Goal: Task Accomplishment & Management: Manage account settings

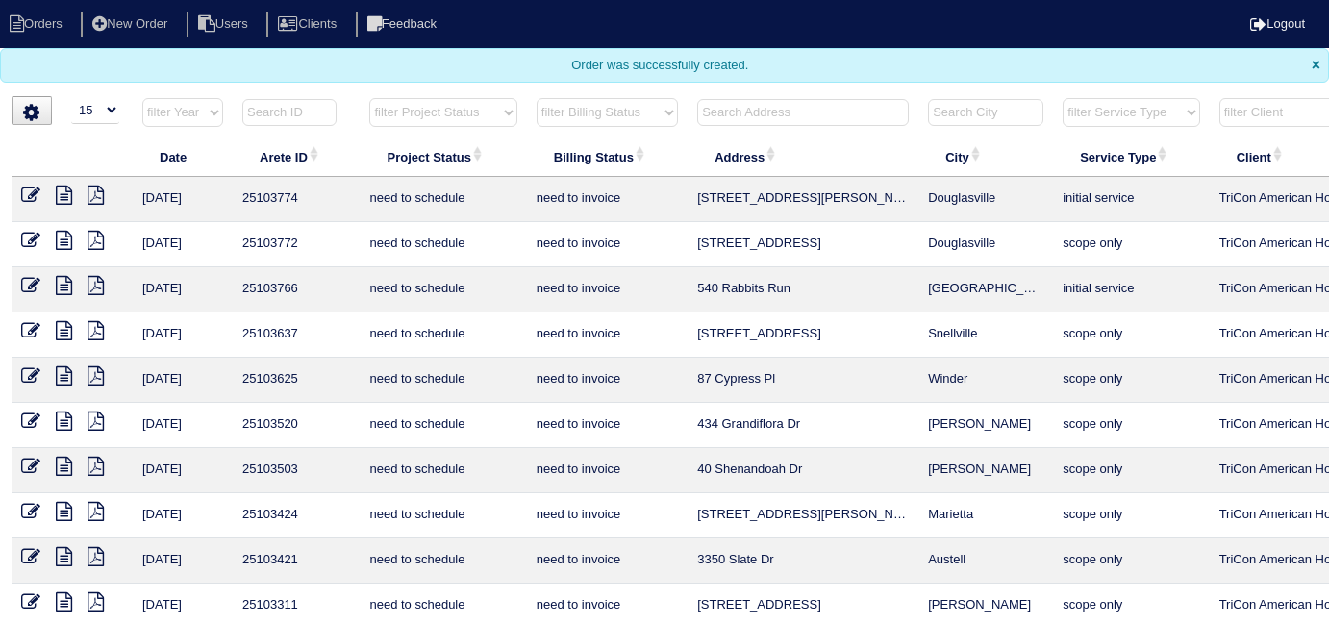
select select "15"
click at [769, 119] on input "text" at bounding box center [803, 112] width 212 height 27
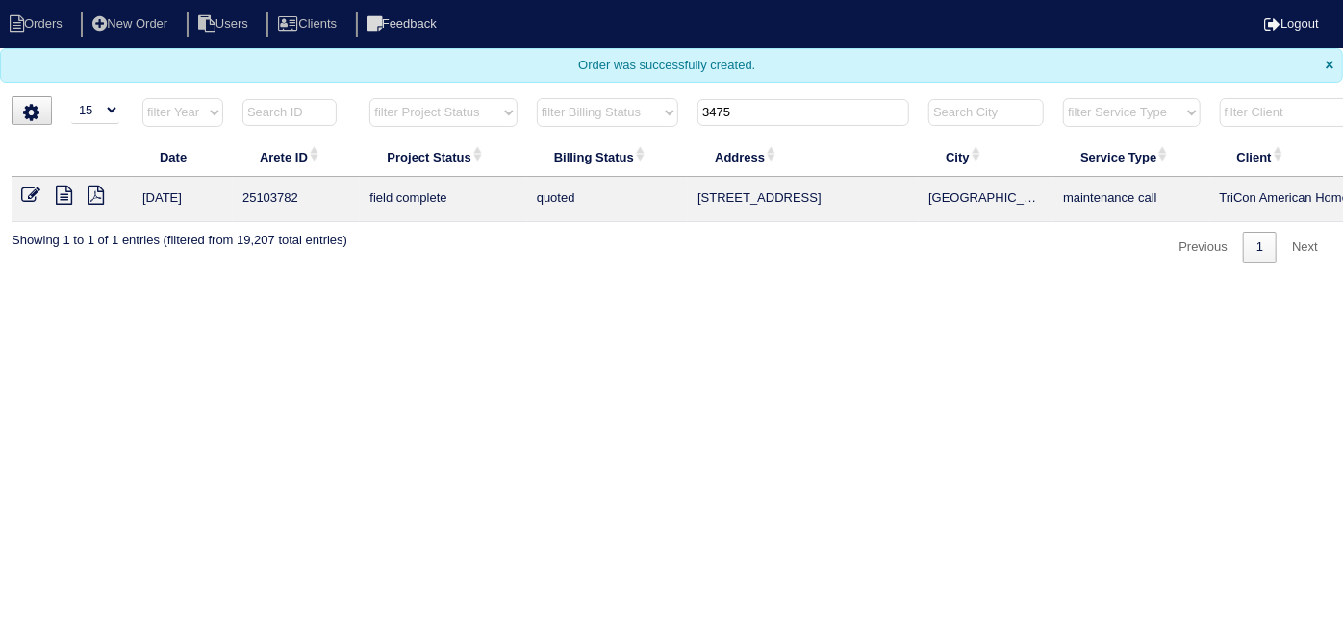
type input "3475"
click at [32, 198] on icon at bounding box center [30, 195] width 19 height 19
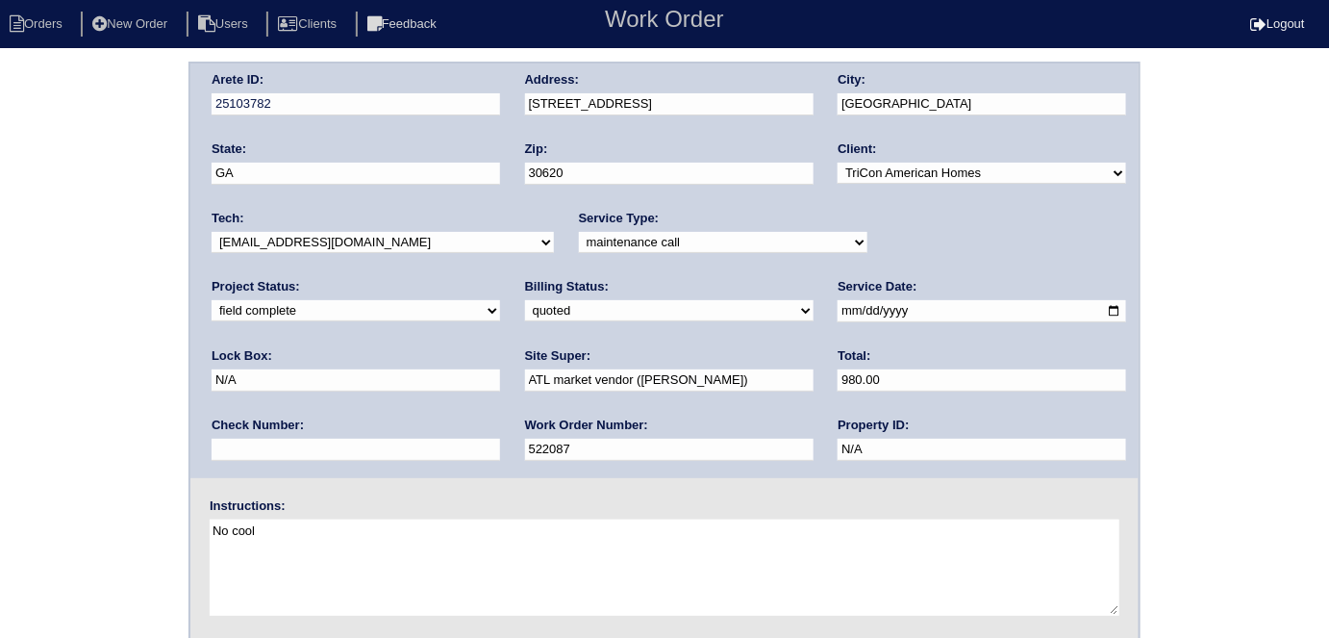
click at [525, 315] on select "need to quote quoted need to invoice invoiced paid warranty purchase order need…" at bounding box center [669, 310] width 289 height 21
select select "need to invoice"
click at [525, 300] on select "need to quote quoted need to invoice invoiced paid warranty purchase order need…" at bounding box center [669, 310] width 289 height 21
drag, startPoint x: 102, startPoint y: 398, endPoint x: 123, endPoint y: 420, distance: 30.6
click at [102, 400] on div "Arete ID: 25103782 Address: 3475 Zaks Way City: Bethlehem State: GA Zip: 30620 …" at bounding box center [664, 451] width 1329 height 778
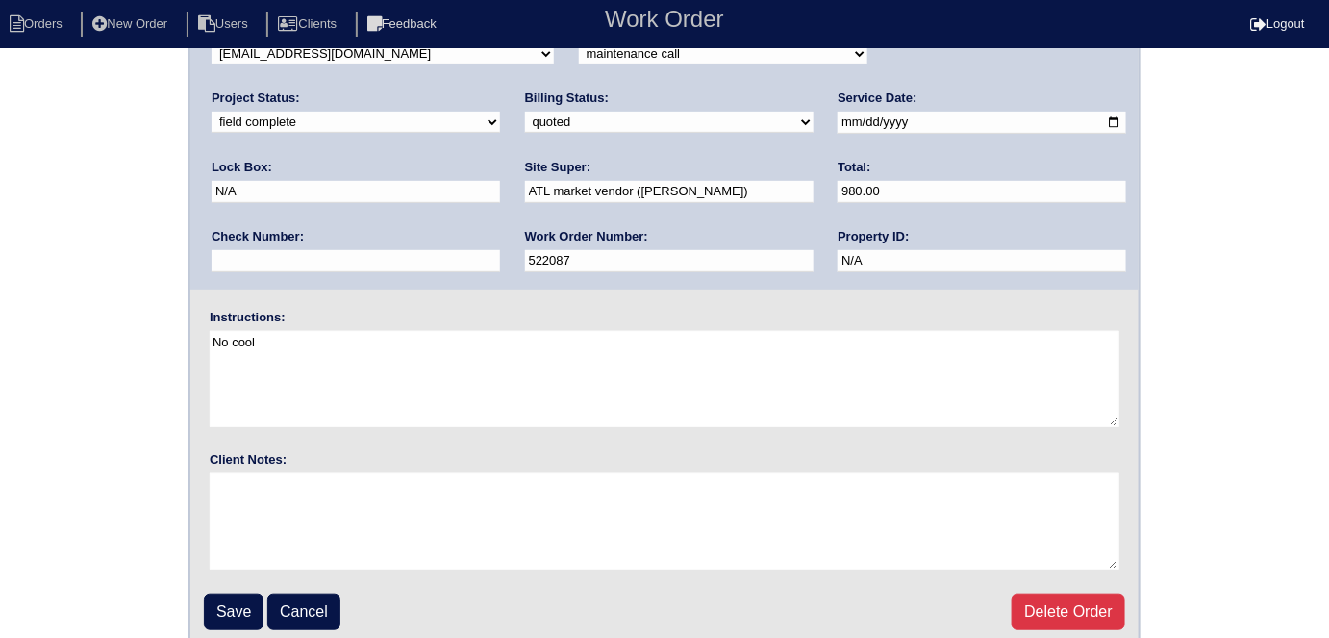
scroll to position [197, 0]
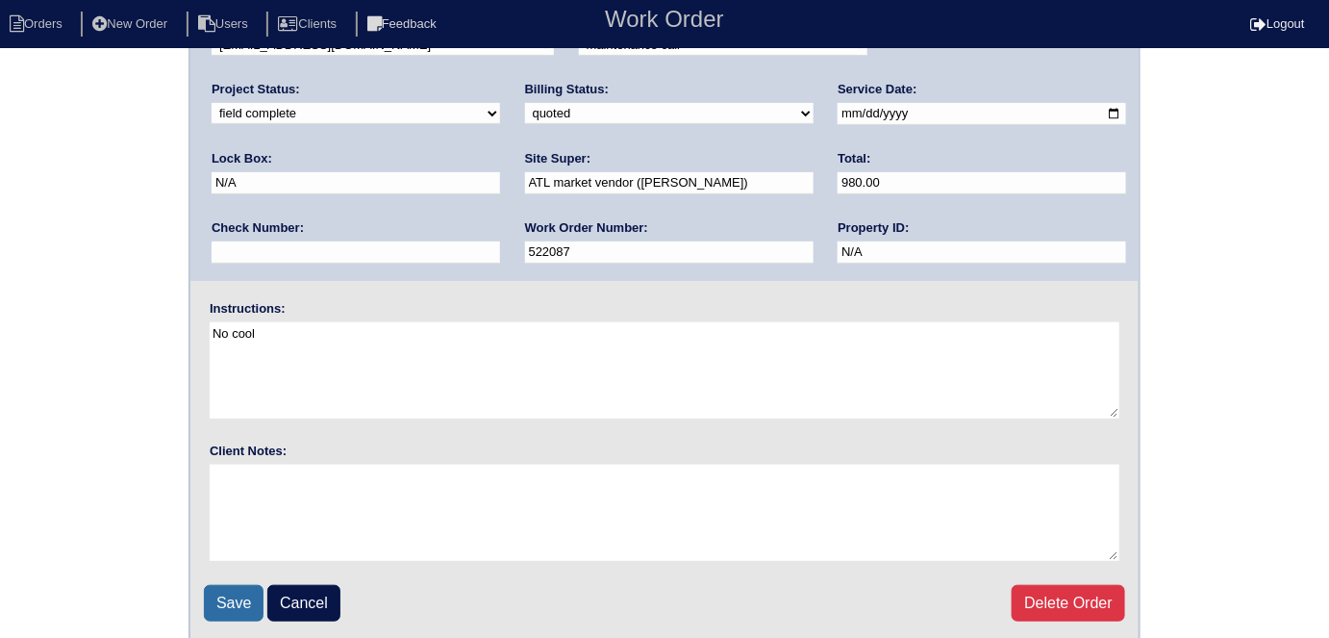
click at [260, 600] on input "Save" at bounding box center [234, 603] width 60 height 37
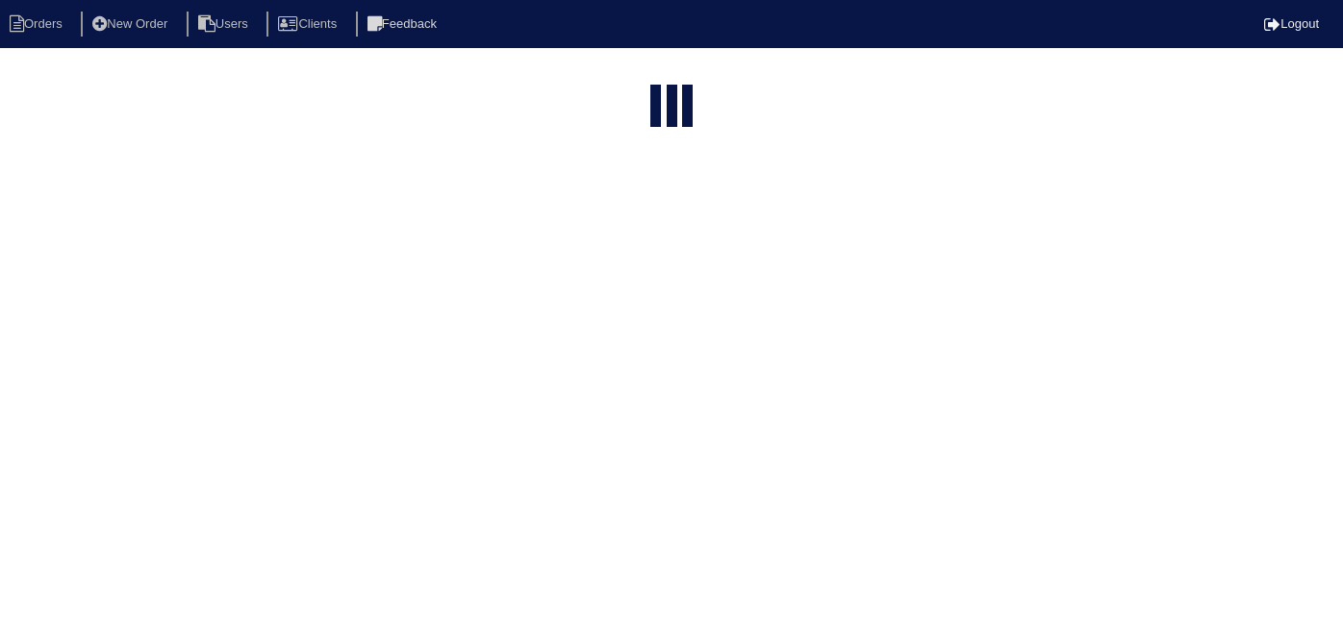
select select "15"
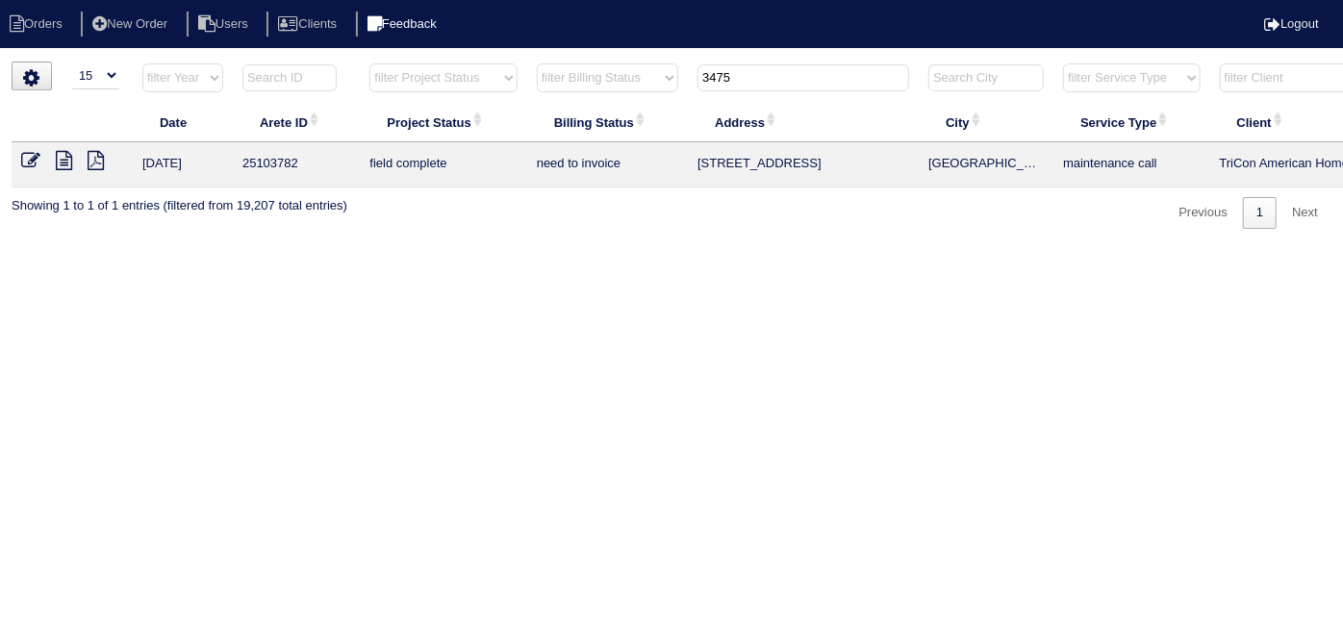
drag, startPoint x: 741, startPoint y: 81, endPoint x: 395, endPoint y: 15, distance: 351.4
click at [487, 62] on body "Orders New Order Users Clients Feedback Logout Orders New Order Users Clients M…" at bounding box center [671, 145] width 1343 height 167
type input "820 w"
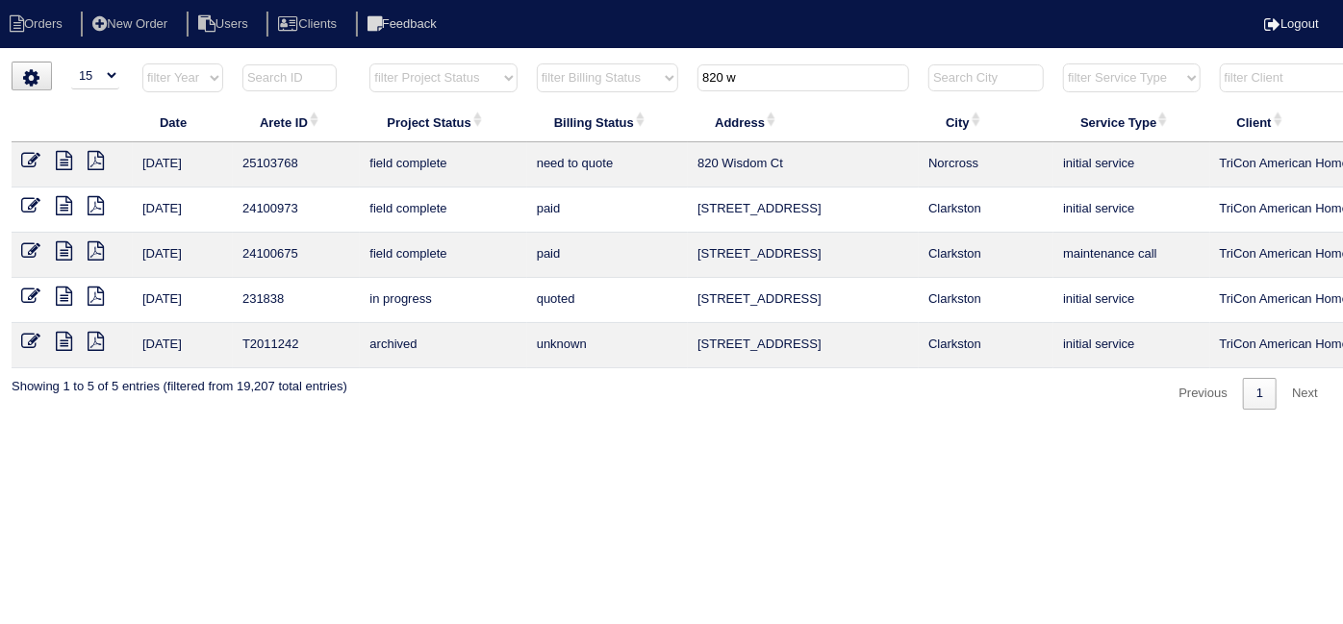
drag, startPoint x: 744, startPoint y: 79, endPoint x: 439, endPoint y: 10, distance: 313.6
click at [469, 62] on body "Orders New Order Users Clients Feedback Logout Orders New Order Users Clients M…" at bounding box center [671, 236] width 1343 height 348
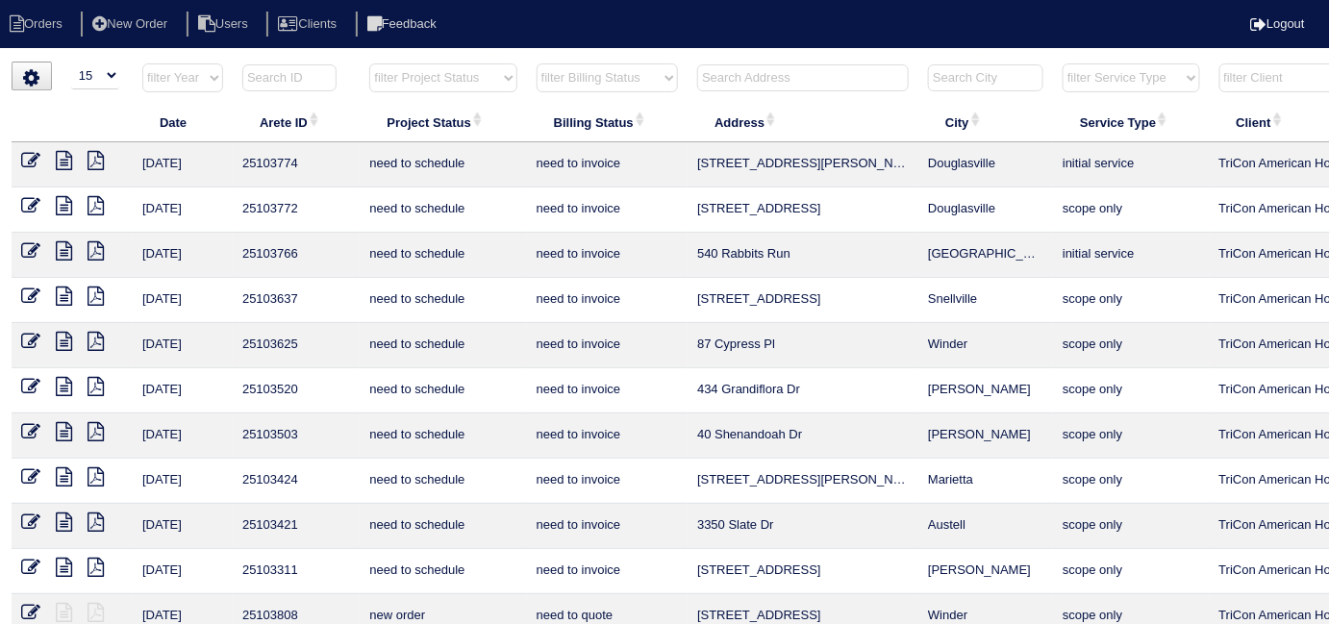
click at [717, 86] on input "text" at bounding box center [803, 77] width 212 height 27
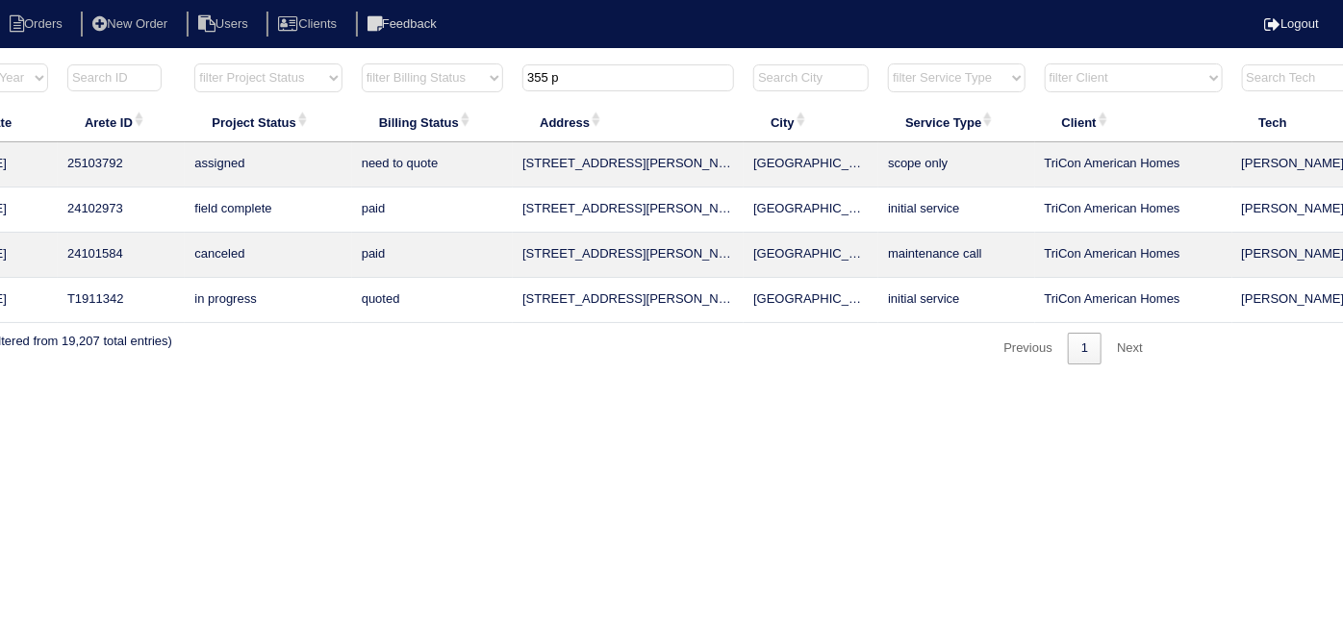
scroll to position [0, 335]
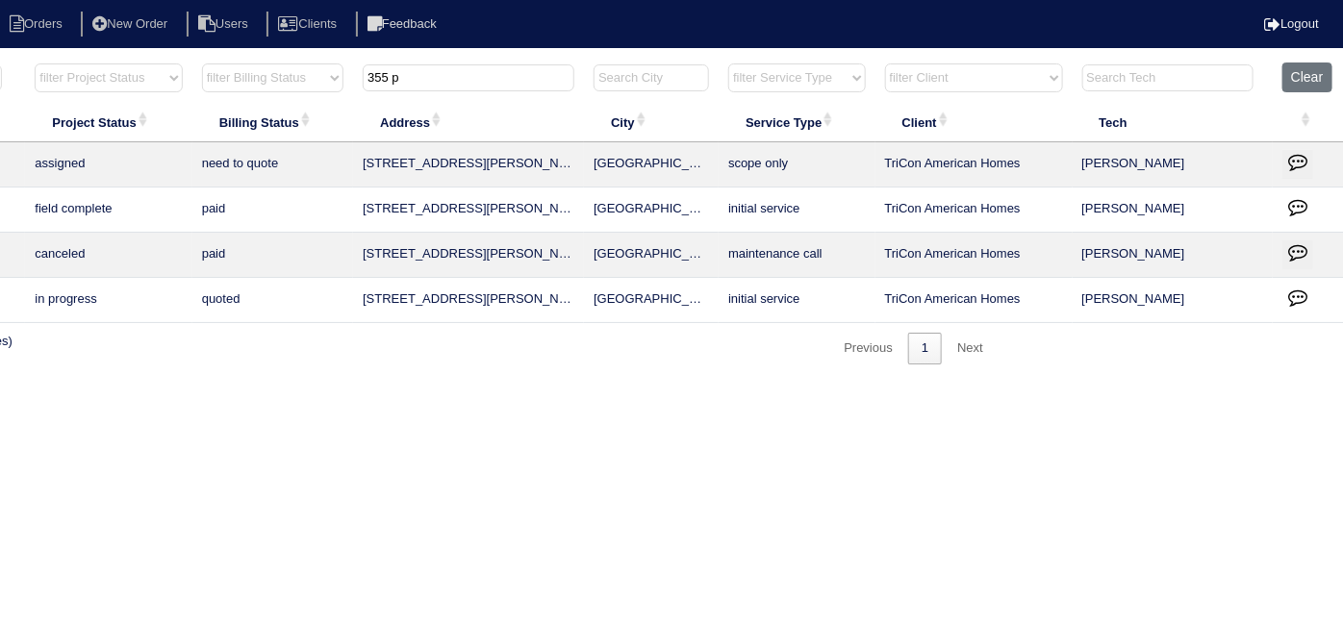
type input "355 p"
drag, startPoint x: 1303, startPoint y: 163, endPoint x: 1293, endPoint y: 164, distance: 10.8
click at [1299, 164] on icon "button" at bounding box center [1297, 161] width 19 height 19
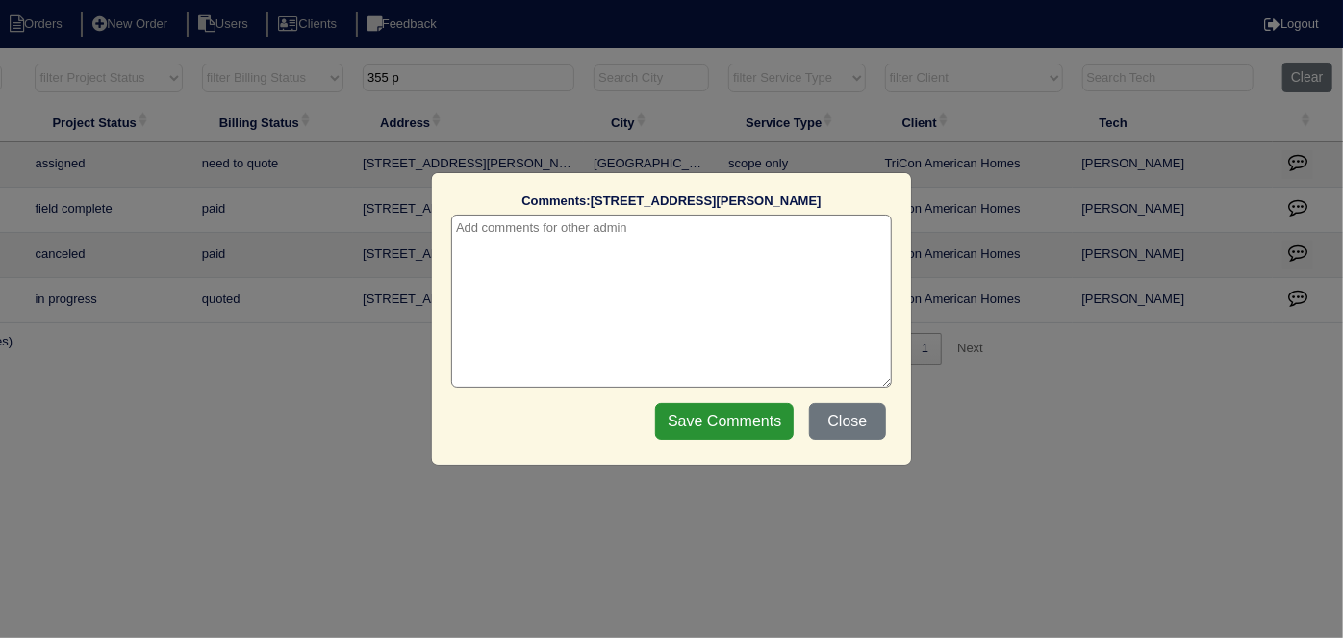
click at [533, 218] on textarea at bounding box center [671, 300] width 440 height 173
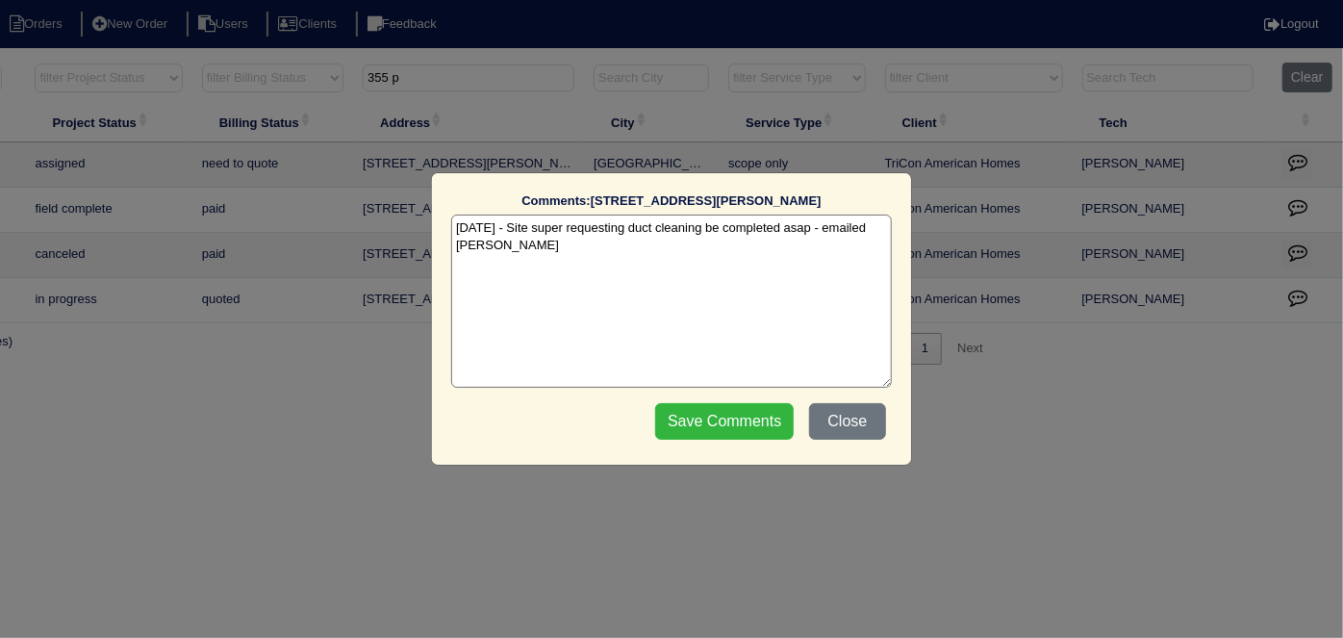
type textarea "10/15/25 - Site super requesting duct cleaning be completed asap - emailed Dan …"
click at [688, 434] on input "Save Comments" at bounding box center [724, 421] width 138 height 37
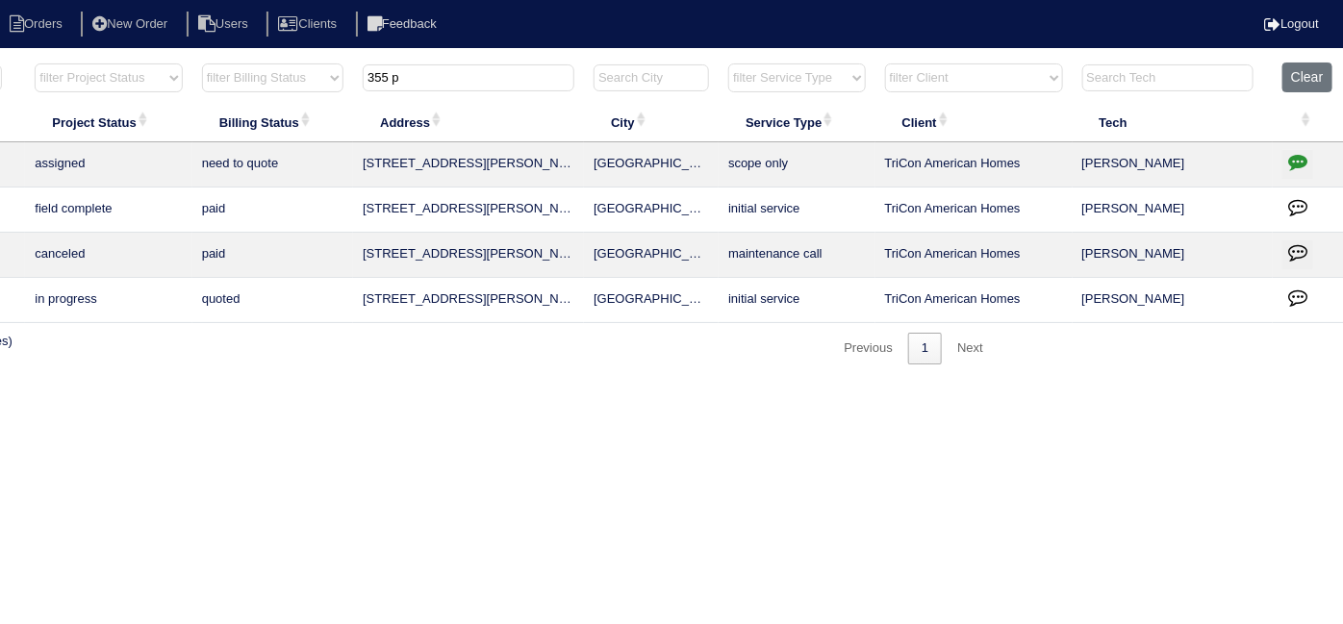
drag, startPoint x: 402, startPoint y: 83, endPoint x: 89, endPoint y: 34, distance: 316.4
click at [228, 70] on tr "filter Year -- Any Year -- 2025 2024 2023 2022 2021 2020 2019 filter Project St…" at bounding box center [510, 82] width 1667 height 39
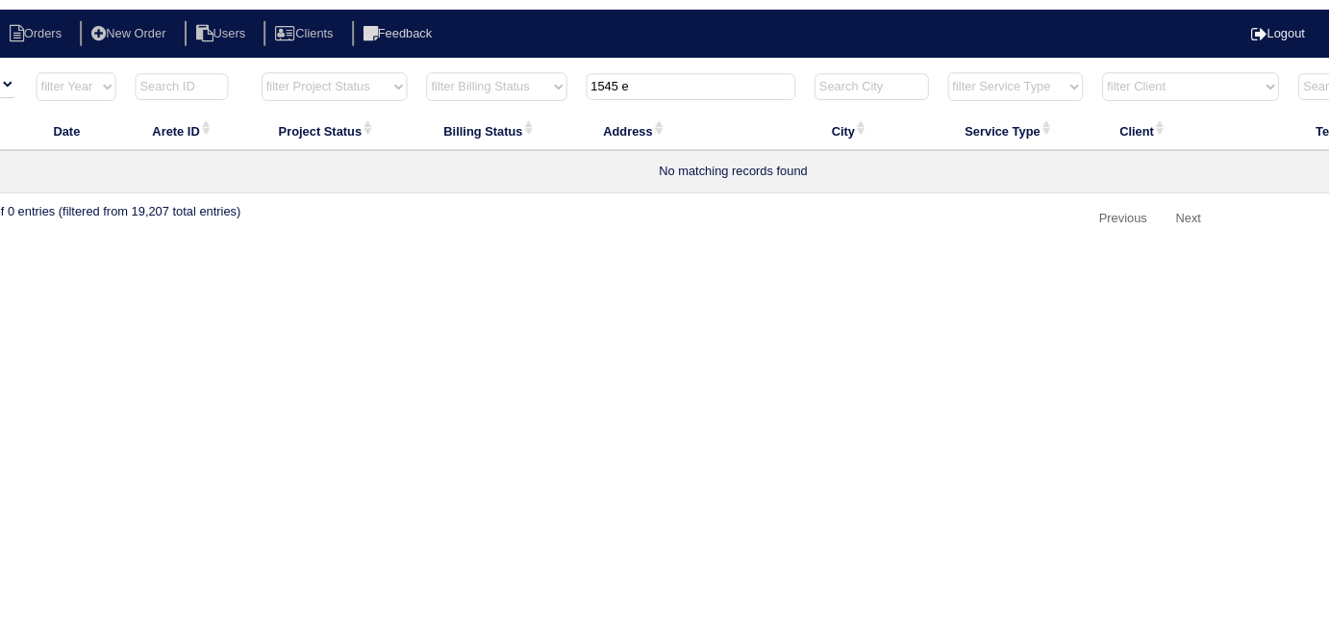
scroll to position [0, 0]
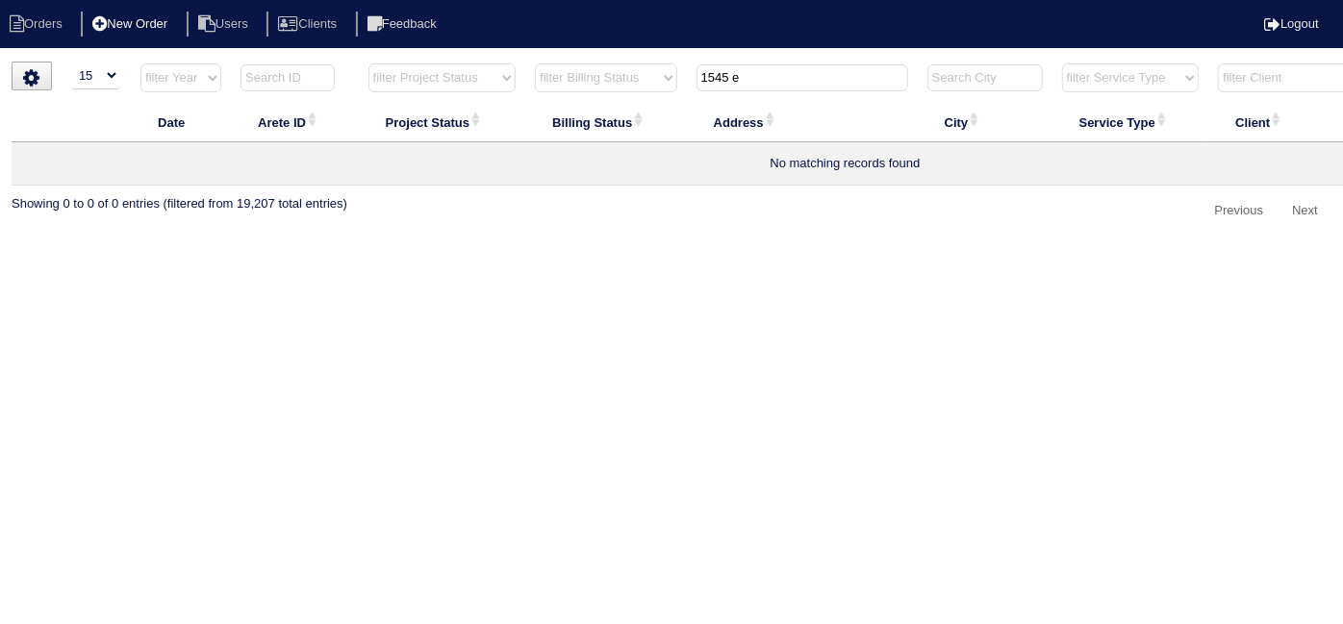
type input "1545 e"
click at [127, 22] on li "New Order" at bounding box center [132, 25] width 102 height 26
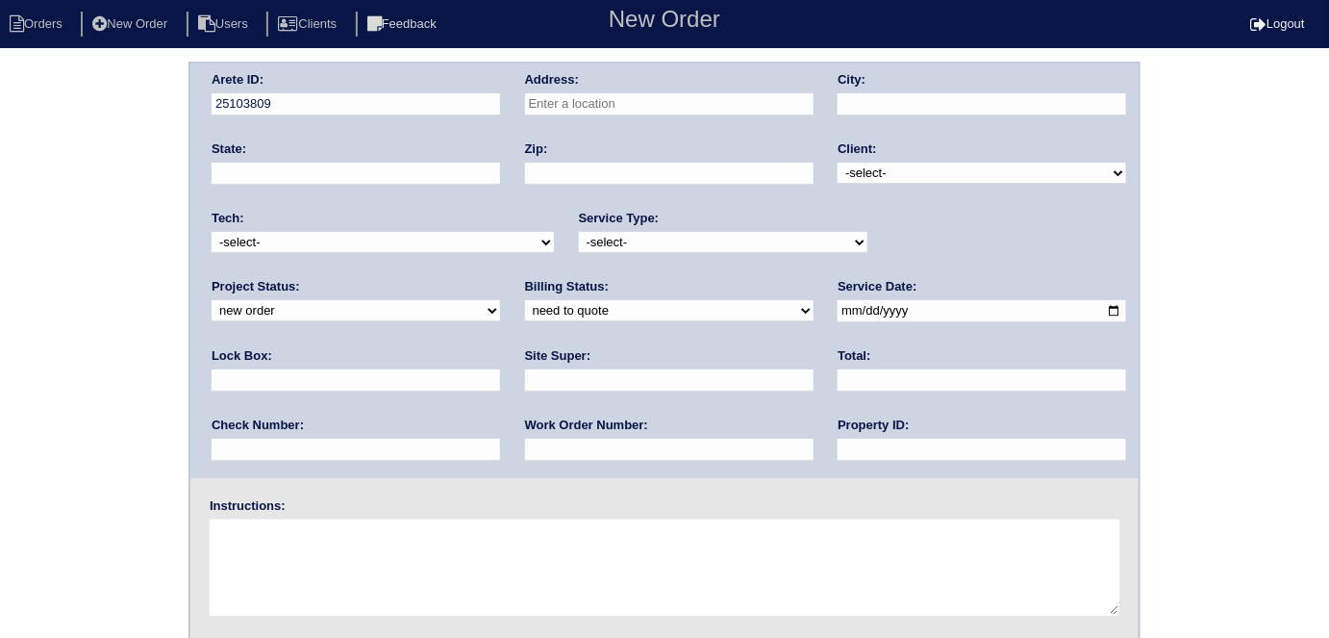
click at [571, 96] on input "text" at bounding box center [669, 104] width 289 height 22
type input "1545 Elm Log Ct"
type input "Austell"
type input "GA"
type input "30168"
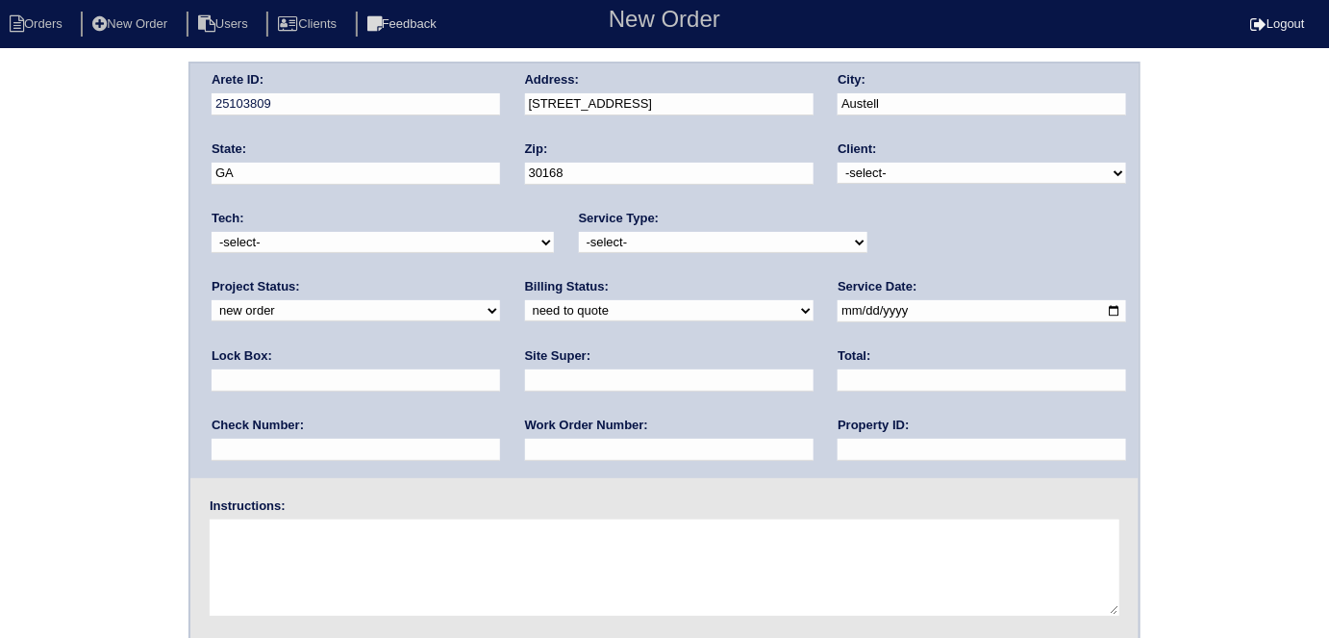
click at [870, 164] on select "-select- TriCon American Homes American Homes 4 Rent First Key Homes Zillow The…" at bounding box center [982, 173] width 289 height 21
select select "1"
click at [839, 163] on select "-select- TriCon American Homes American Homes 4 Rent First Key Homes Zillow The…" at bounding box center [982, 173] width 289 height 21
click at [720, 235] on select "-select- initial service basic service maintenance call replacement scope servi…" at bounding box center [723, 242] width 289 height 21
select select "initial service"
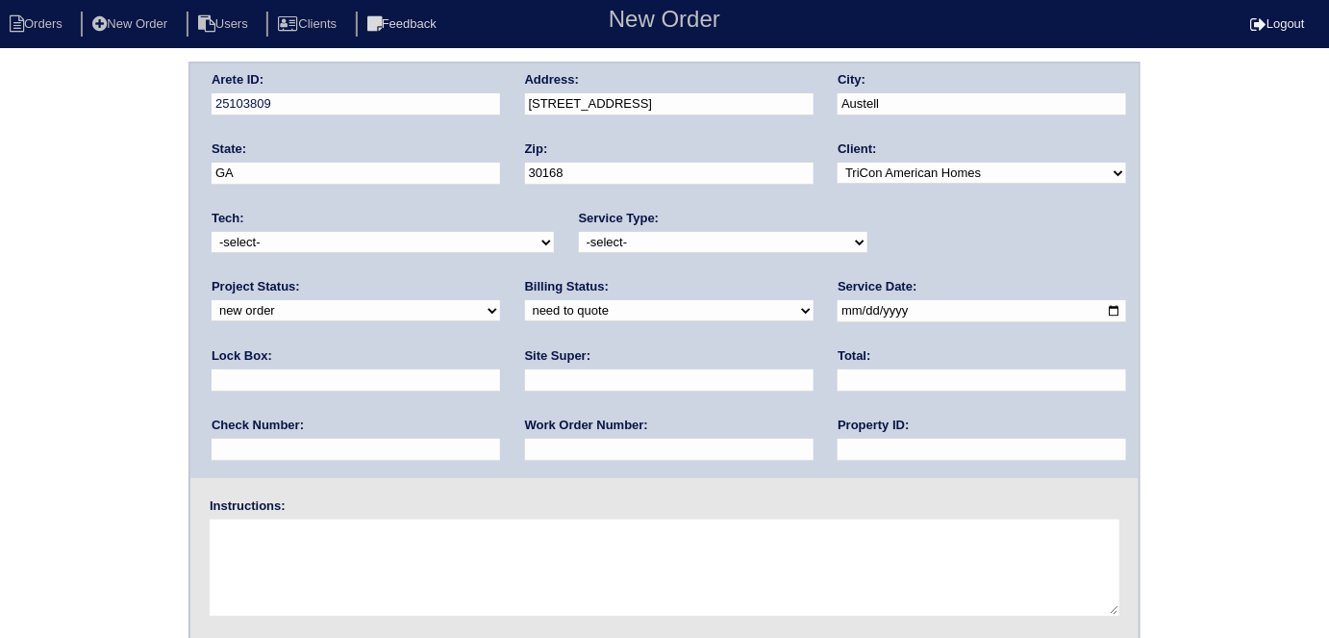
click at [579, 232] on select "-select- initial service basic service maintenance call replacement scope servi…" at bounding box center [723, 242] width 289 height 21
click at [500, 369] on input "text" at bounding box center [356, 380] width 289 height 22
type input "9470"
click at [838, 313] on input "date" at bounding box center [982, 311] width 289 height 22
type input "2025-10-15"
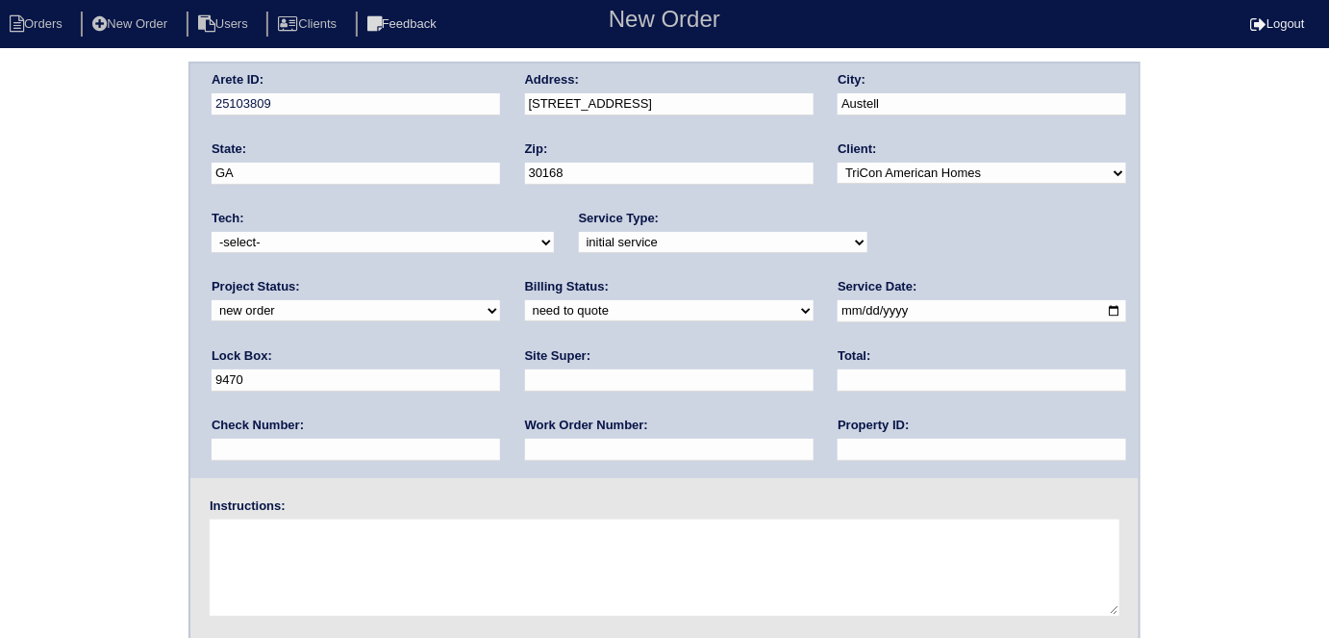
drag, startPoint x: 625, startPoint y: 457, endPoint x: 639, endPoint y: 438, distance: 23.5
click at [838, 457] on input "text" at bounding box center [982, 450] width 289 height 22
type input "N/A"
click at [525, 369] on input "text" at bounding box center [669, 380] width 289 height 22
type input "Darryl Glover"
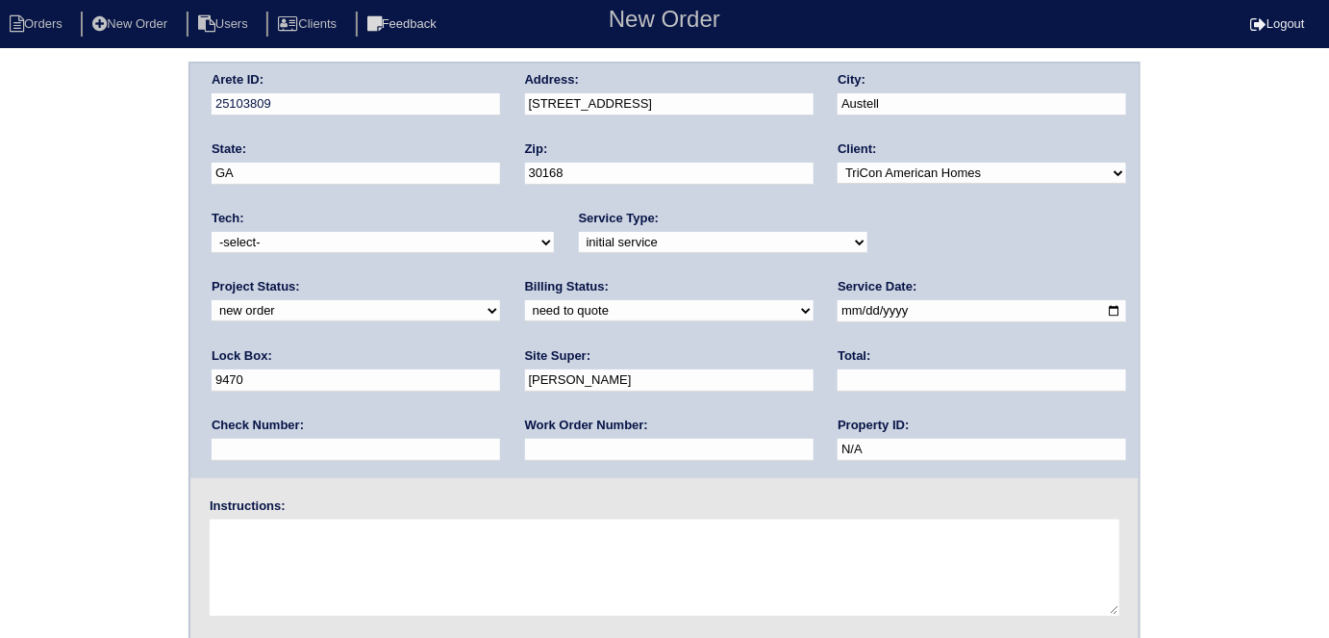
click at [525, 442] on input "text" at bounding box center [669, 450] width 289 height 22
type input "560705"
click at [303, 623] on fieldset "Arete ID: 25103809 Address: 1545 Elm Log Ct City: Austell State: GA Zip: 30168 …" at bounding box center [664, 450] width 948 height 774
click at [371, 533] on textarea at bounding box center [665, 567] width 910 height 96
type textarea "install smart tstats if needed"
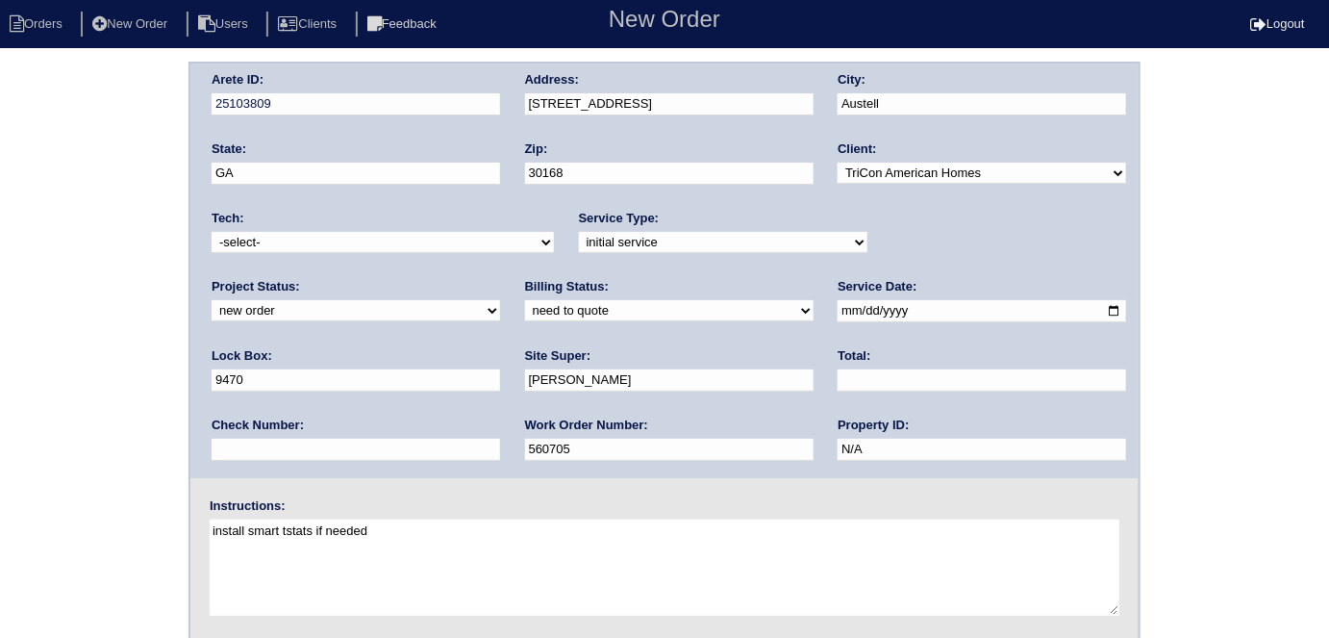
click at [46, 389] on div "Arete ID: 25103809 Address: 1545 Elm Log Ct City: Austell State: GA Zip: 30168 …" at bounding box center [664, 451] width 1329 height 778
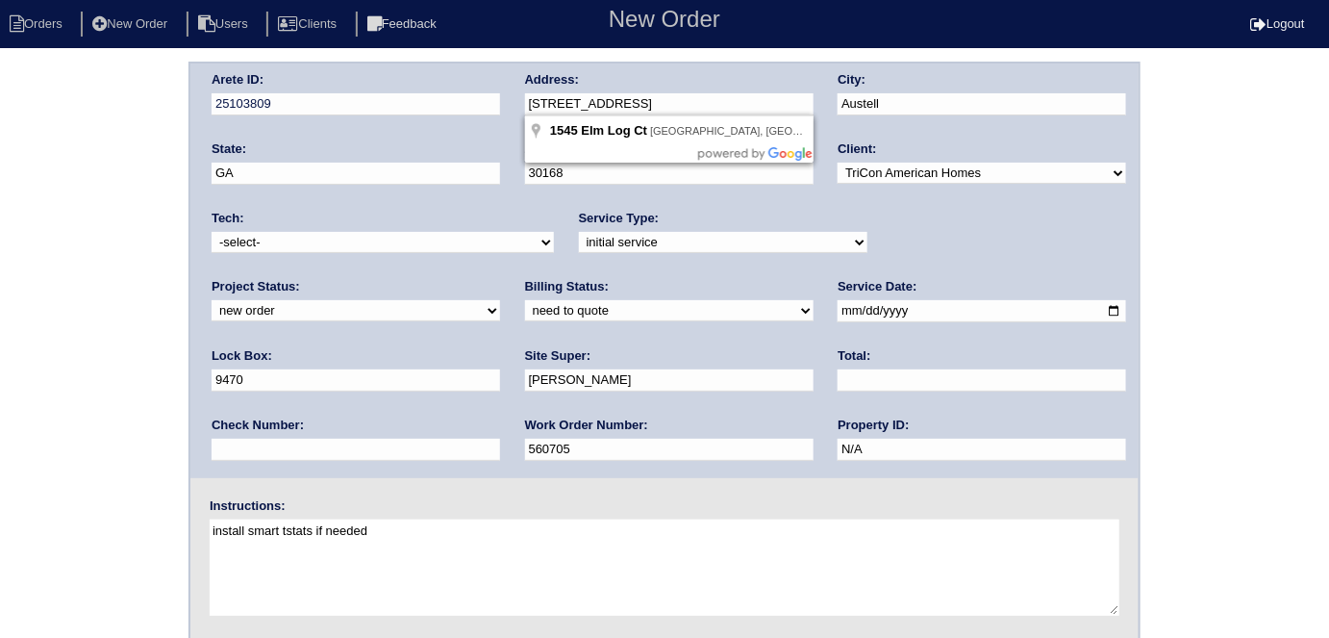
drag, startPoint x: 655, startPoint y: 100, endPoint x: 497, endPoint y: 121, distance: 159.1
click at [497, 121] on div "Arete ID: 25103809 Address: 1545 Elm Log Ct City: Austell State: GA Zip: 30168 …" at bounding box center [664, 270] width 948 height 415
click at [31, 374] on div "Arete ID: 25103809 Address: 1545 Elm Log Ct City: Austell State: GA Zip: 30168 …" at bounding box center [664, 451] width 1329 height 778
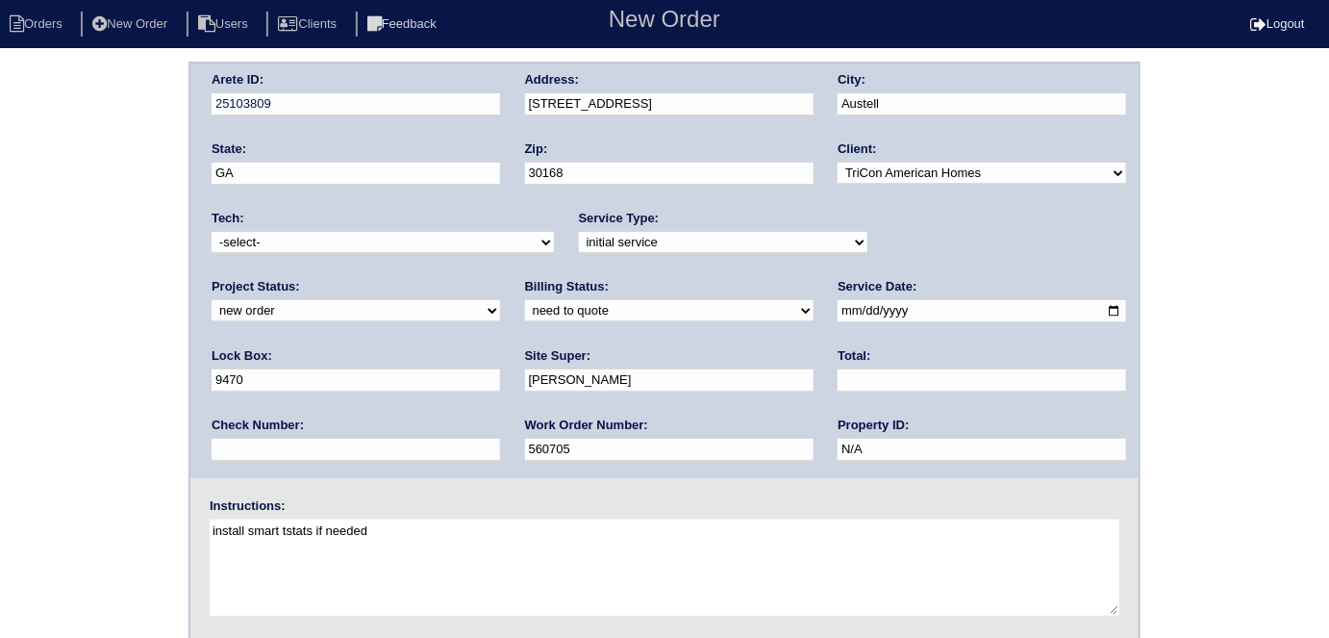
drag, startPoint x: 46, startPoint y: 315, endPoint x: 105, endPoint y: 441, distance: 139.0
click at [46, 315] on div "Arete ID: 25103809 Address: 1545 Elm Log Ct City: Austell State: GA Zip: 30168 …" at bounding box center [664, 451] width 1329 height 778
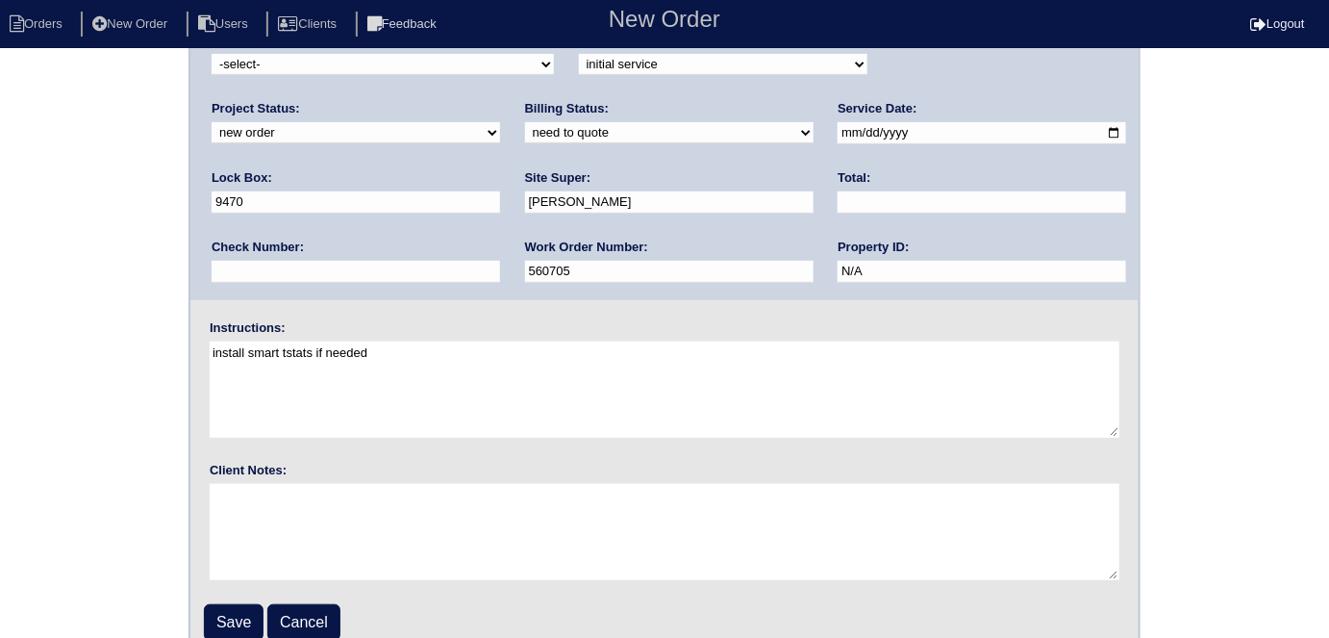
scroll to position [197, 0]
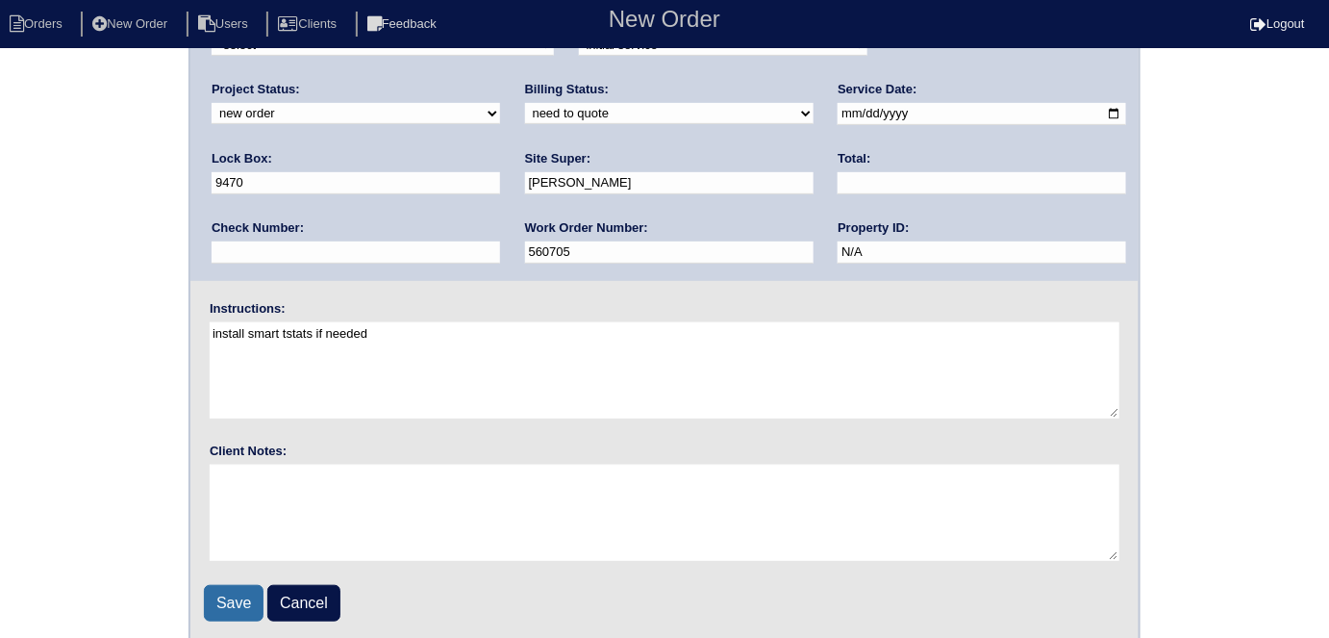
click at [230, 610] on input "Save" at bounding box center [234, 603] width 60 height 37
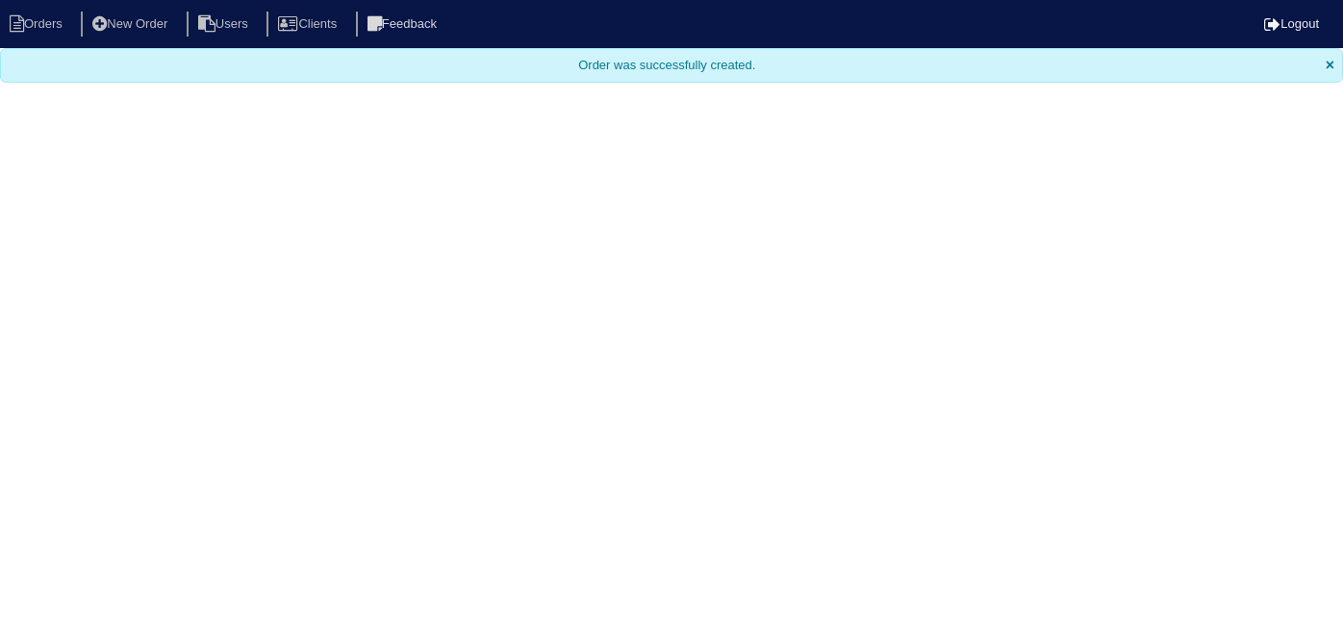
select select "15"
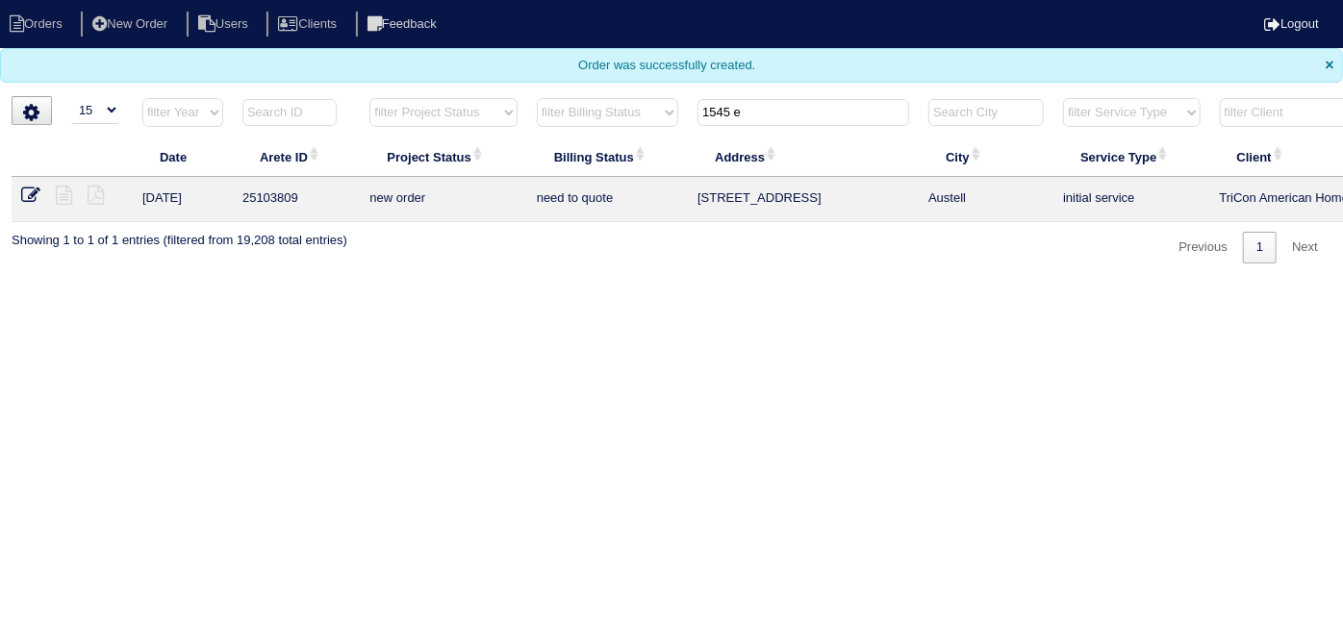
drag, startPoint x: 809, startPoint y: 115, endPoint x: 340, endPoint y: 72, distance: 470.4
click at [473, 88] on body "Orders New Order Users Clients Feedback Logout Orders New Order Users Clients M…" at bounding box center [671, 132] width 1343 height 264
click at [400, 115] on select "filter Project Status -- Any Project Status -- new order assigned in progress f…" at bounding box center [442, 112] width 147 height 29
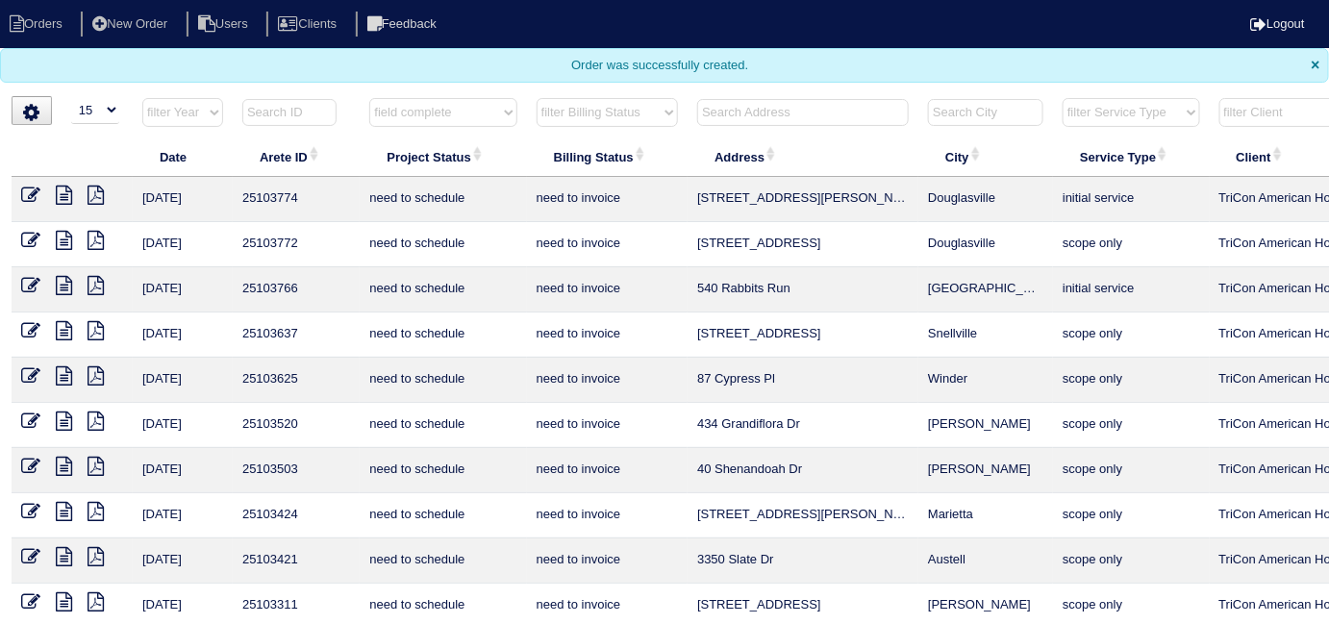
click at [369, 98] on select "filter Project Status -- Any Project Status -- new order assigned in progress f…" at bounding box center [442, 112] width 147 height 29
select select "field complete"
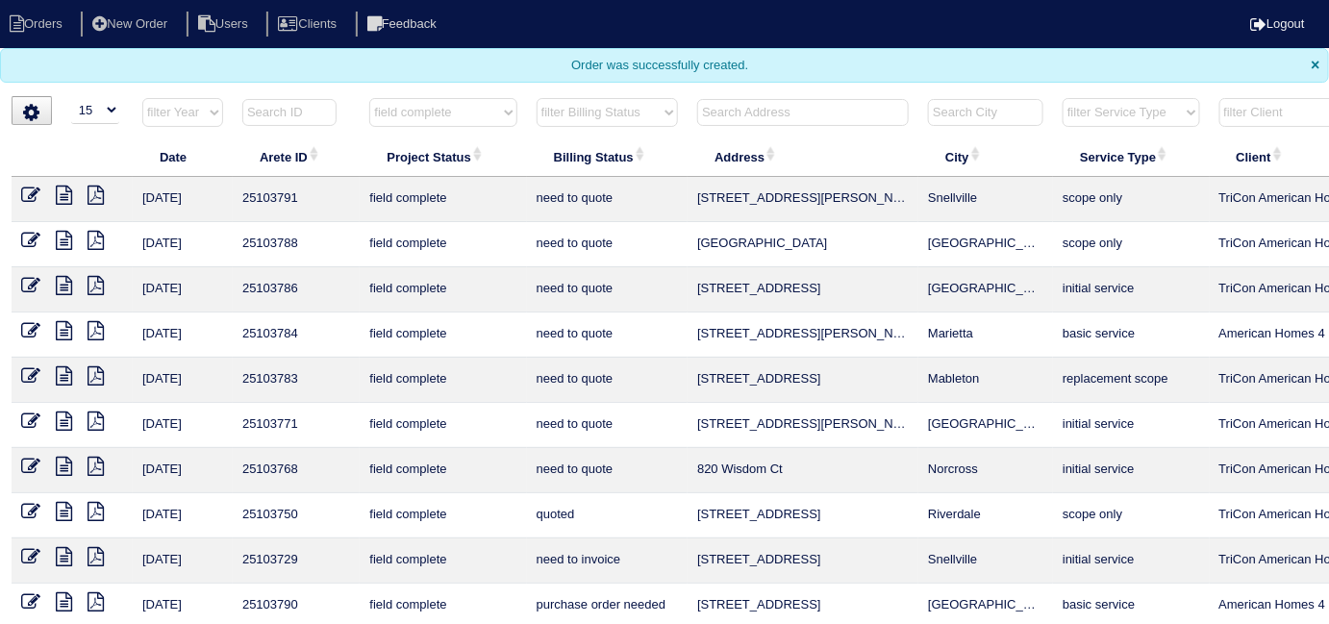
click at [550, 113] on select "filter Billing Status -- Any Billing Status -- need to quote quoted need to inv…" at bounding box center [607, 112] width 141 height 29
select select "need to quote"
click at [537, 98] on select "filter Billing Status -- Any Billing Status -- need to quote quoted need to inv…" at bounding box center [607, 112] width 141 height 29
select select "field complete"
select select "need to quote"
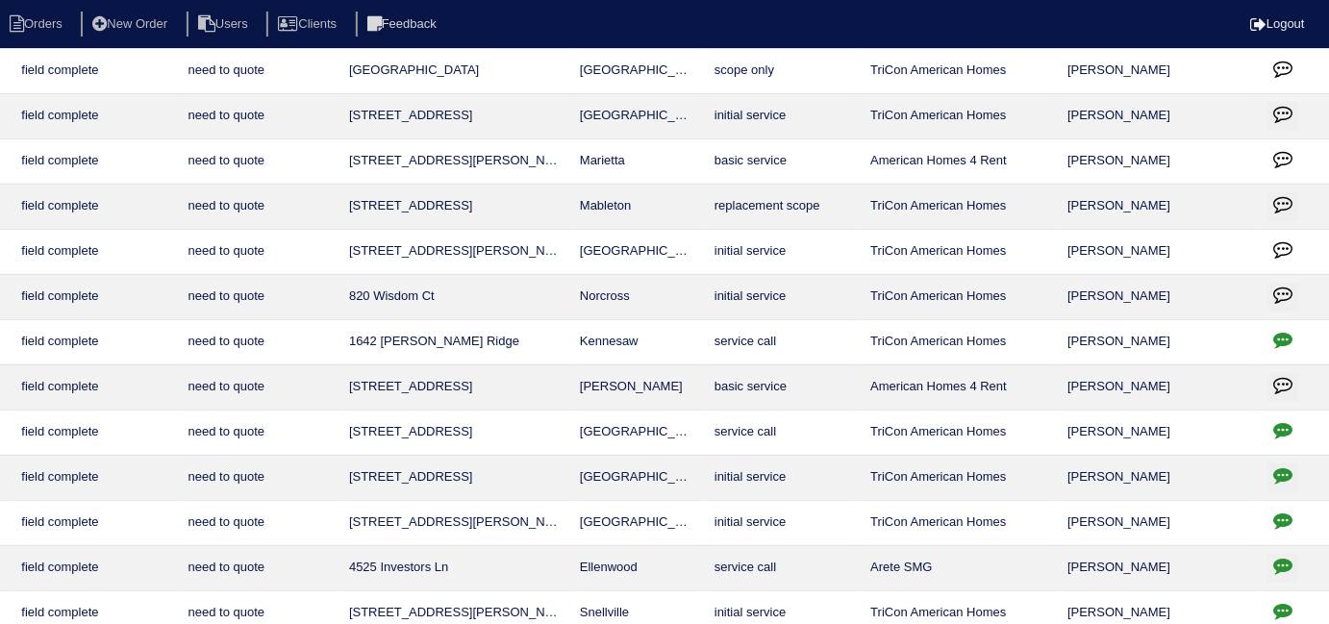
scroll to position [173, 0]
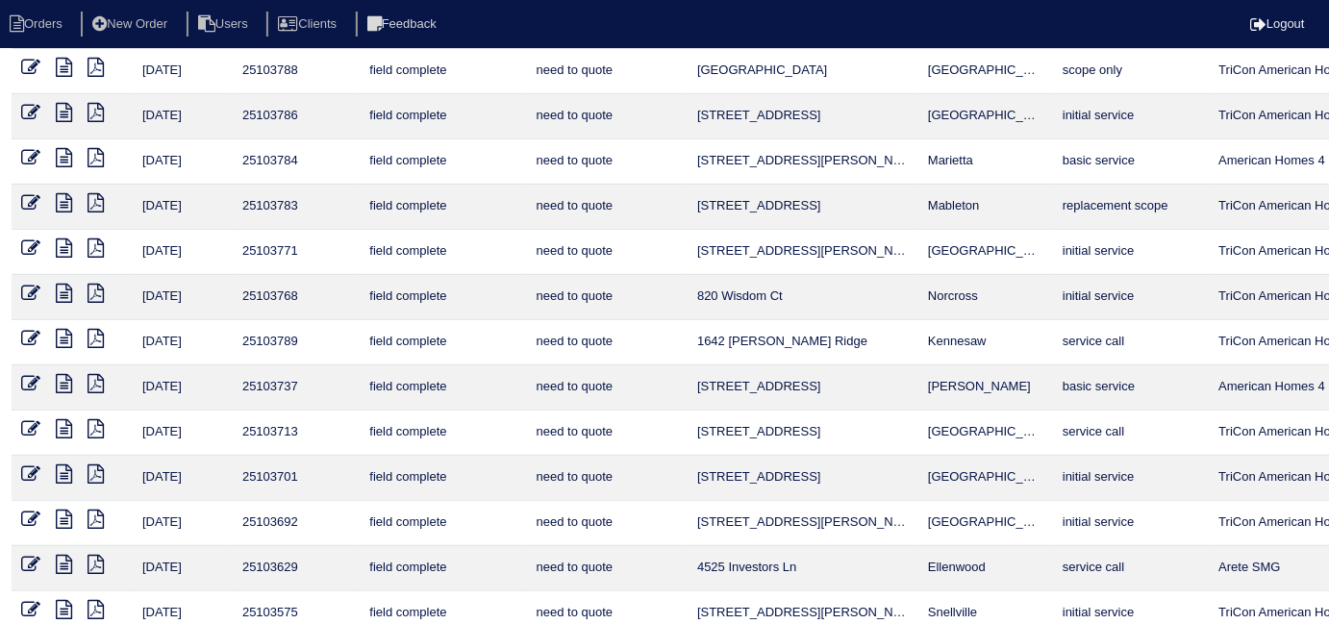
click at [61, 374] on icon at bounding box center [64, 383] width 16 height 19
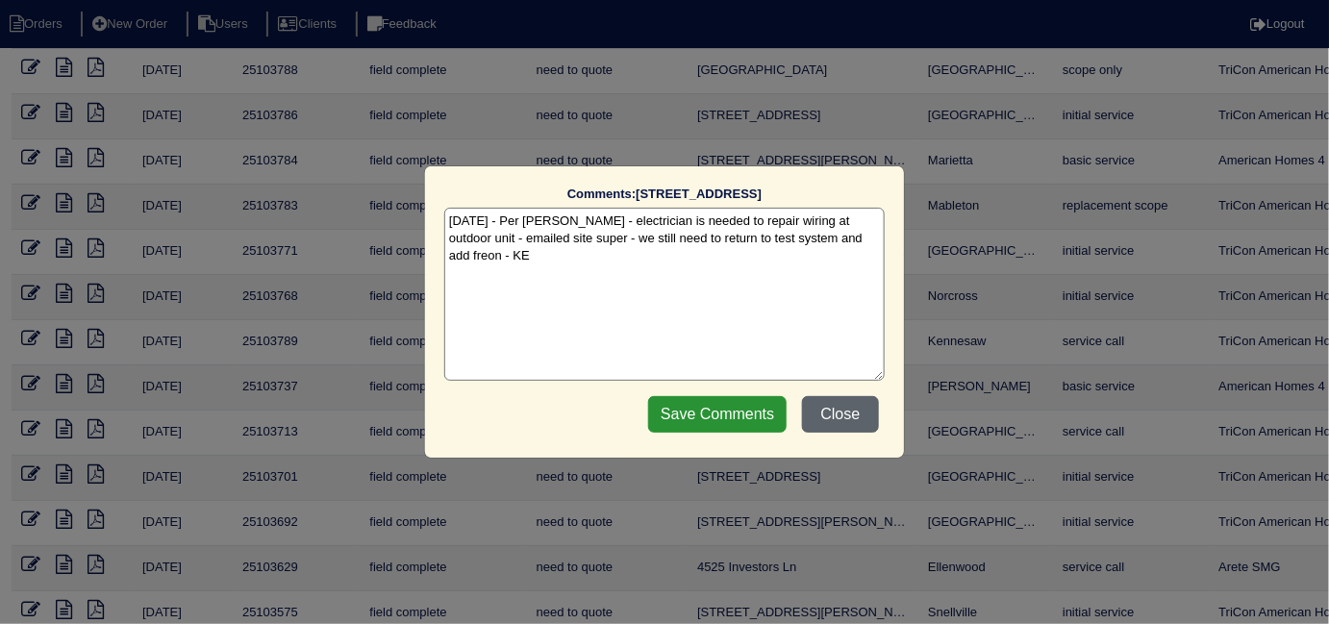
click at [868, 407] on button "Close" at bounding box center [840, 414] width 77 height 37
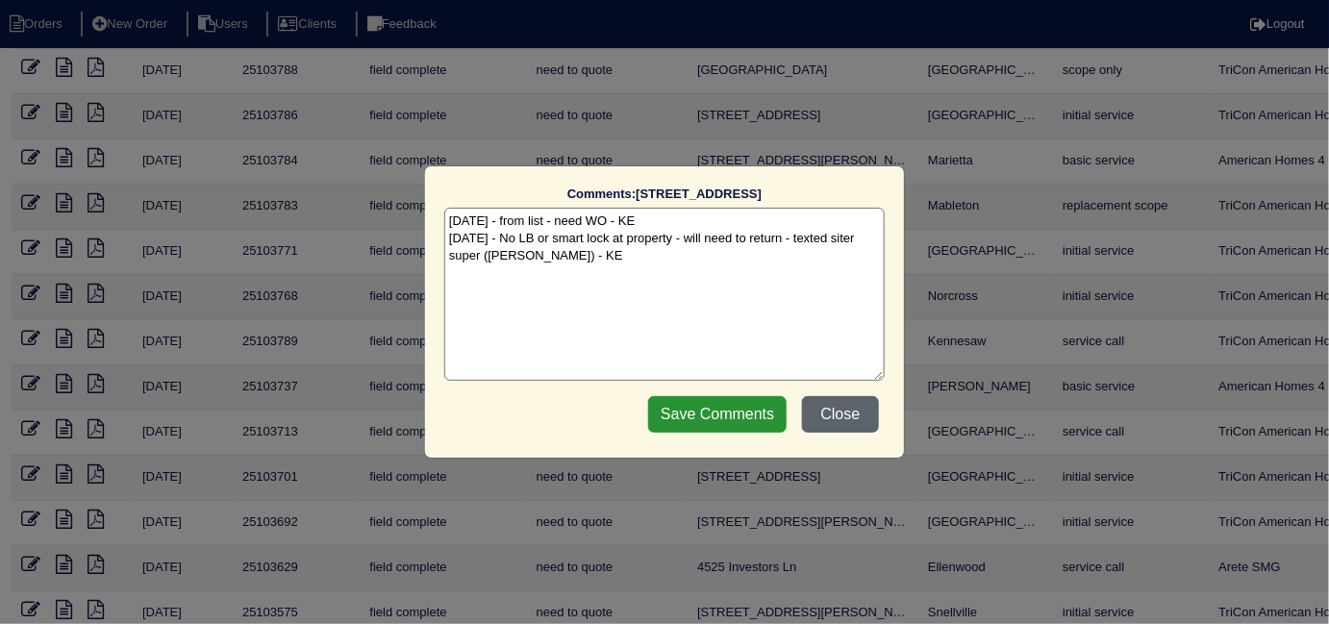
click at [851, 422] on button "Close" at bounding box center [840, 414] width 77 height 37
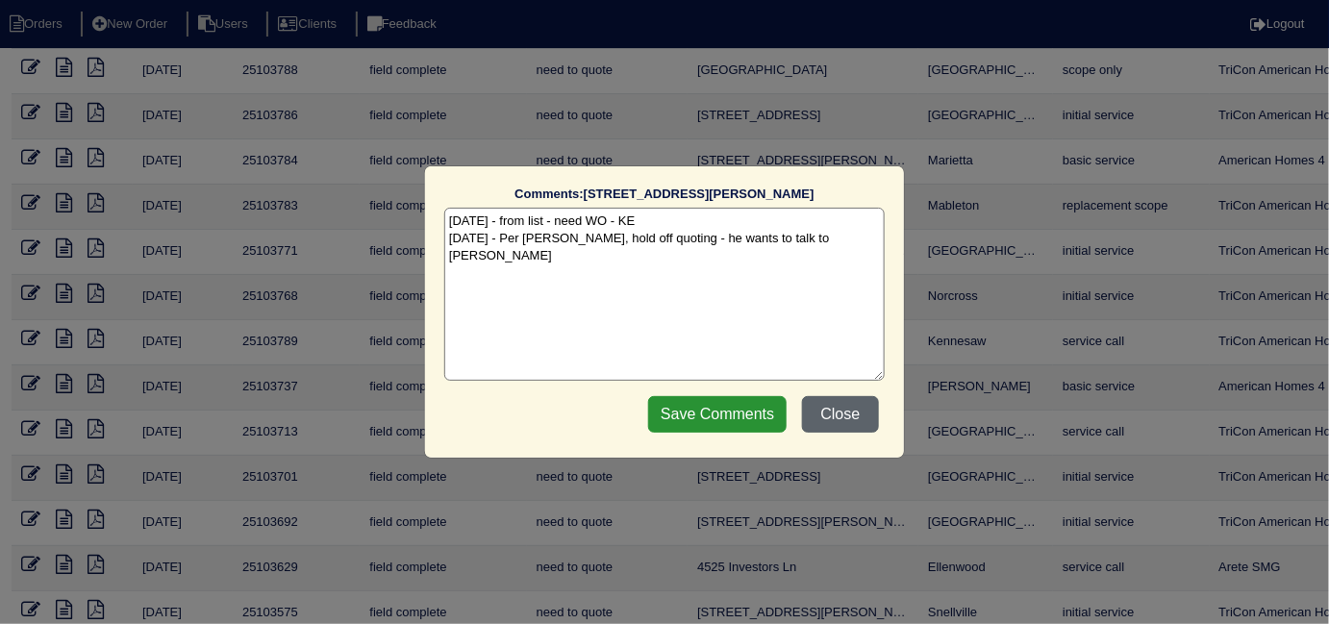
click at [841, 409] on button "Close" at bounding box center [840, 414] width 77 height 37
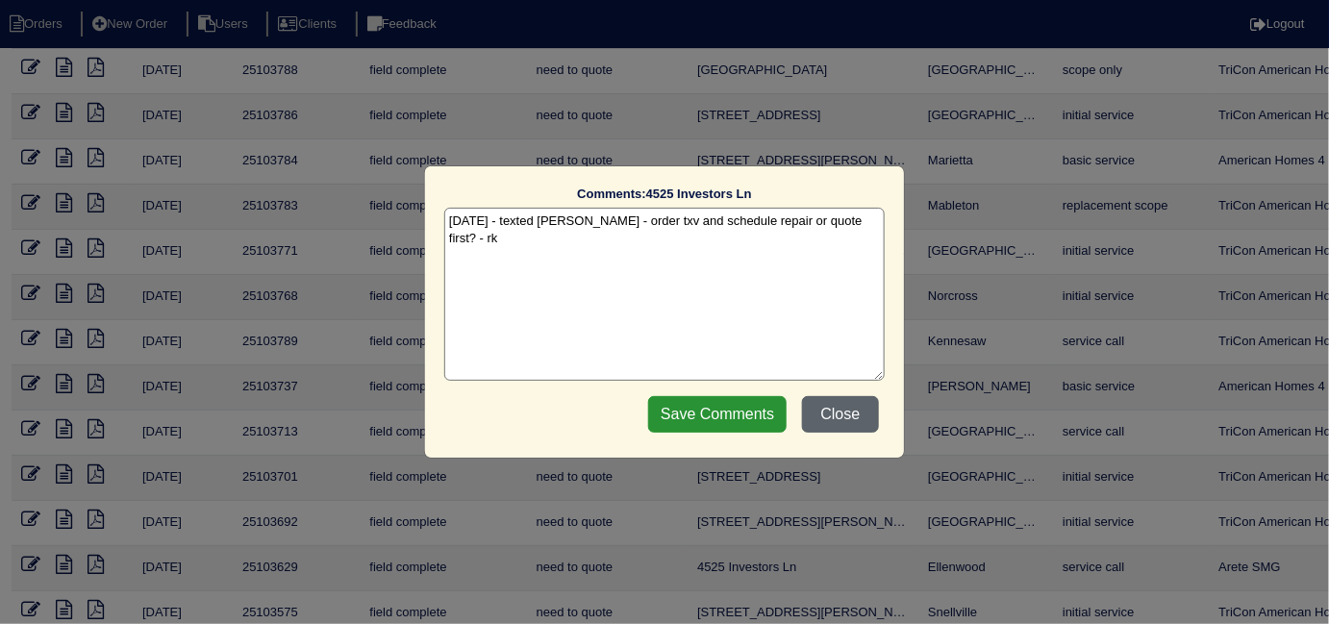
click at [841, 418] on button "Close" at bounding box center [840, 414] width 77 height 37
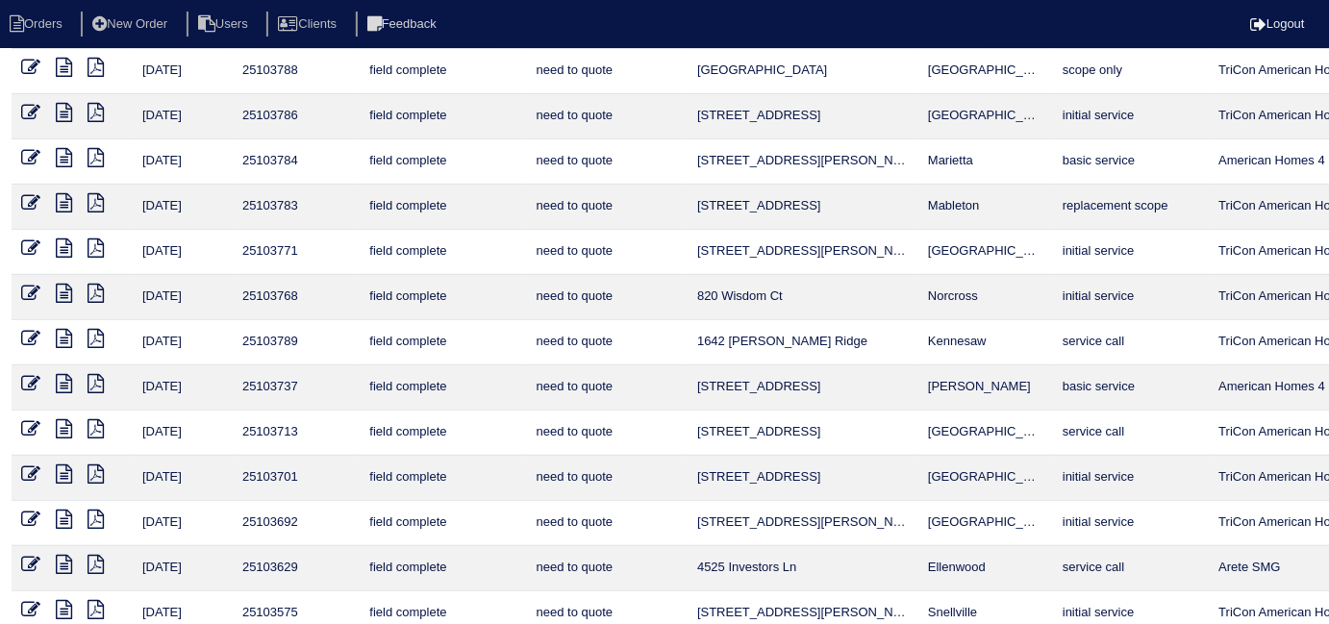
type textarea "10/2/25 - no electricity - emailed site super - rk"
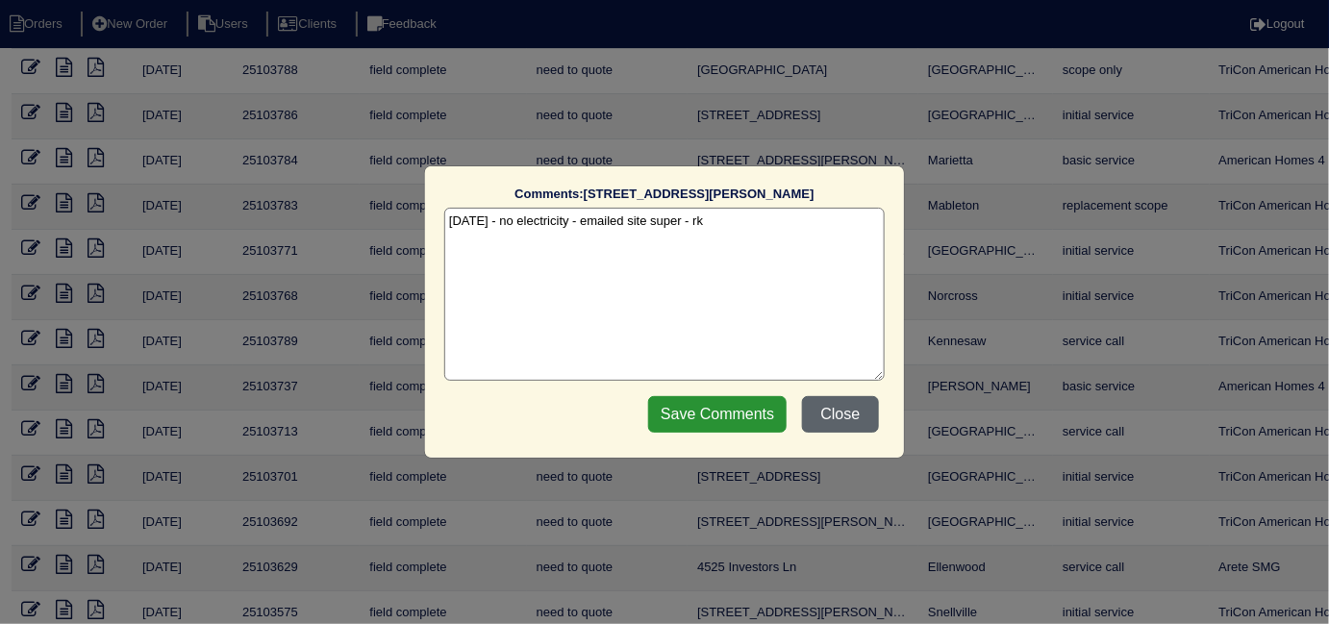
click at [831, 428] on button "Close" at bounding box center [840, 414] width 77 height 37
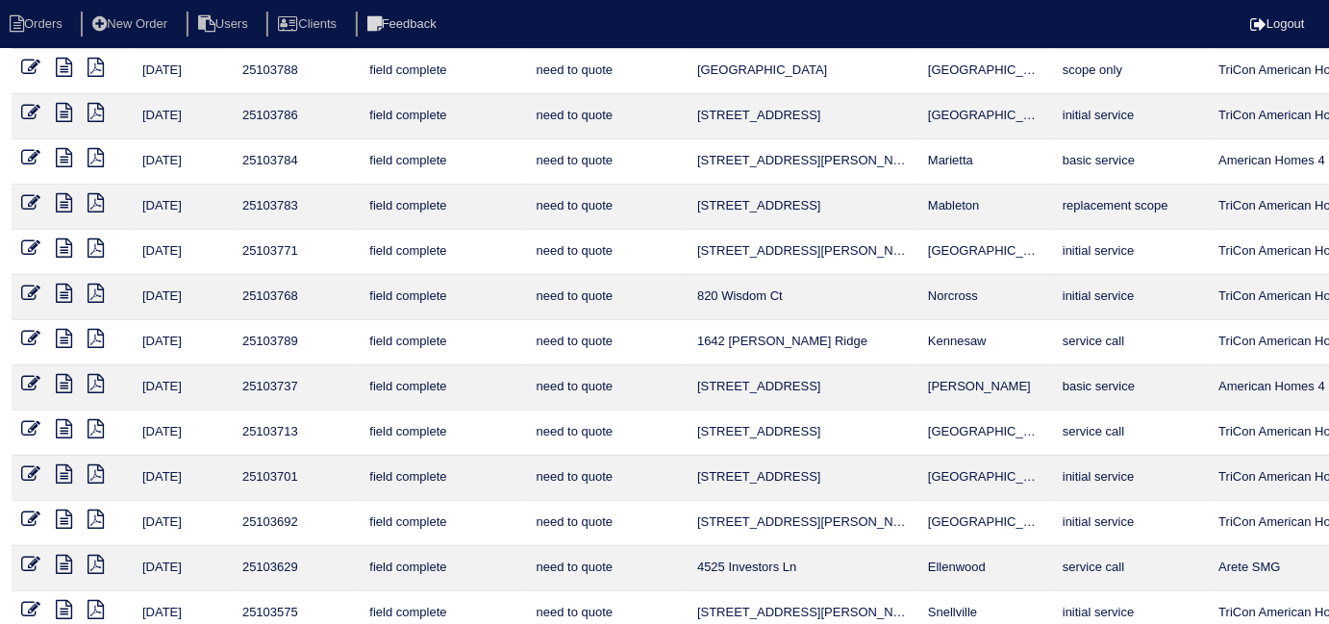
click at [66, 393] on icon at bounding box center [64, 383] width 16 height 19
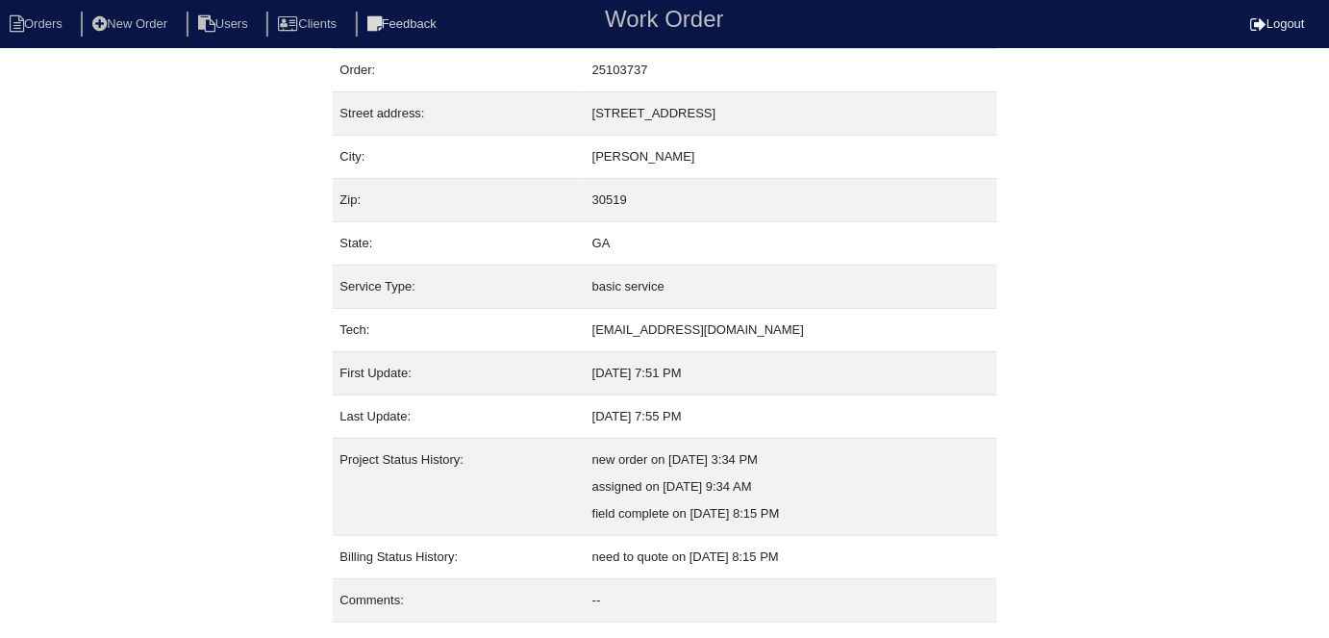
scroll to position [101, 0]
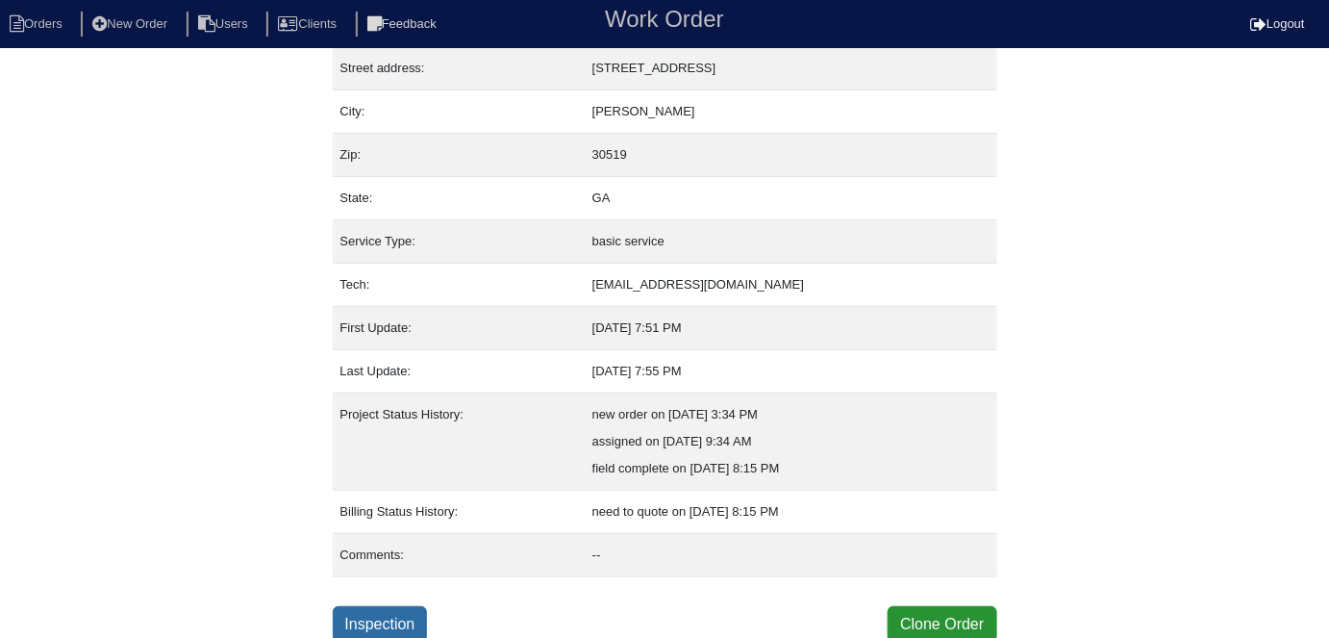
click at [415, 606] on link "Inspection" at bounding box center [380, 624] width 95 height 37
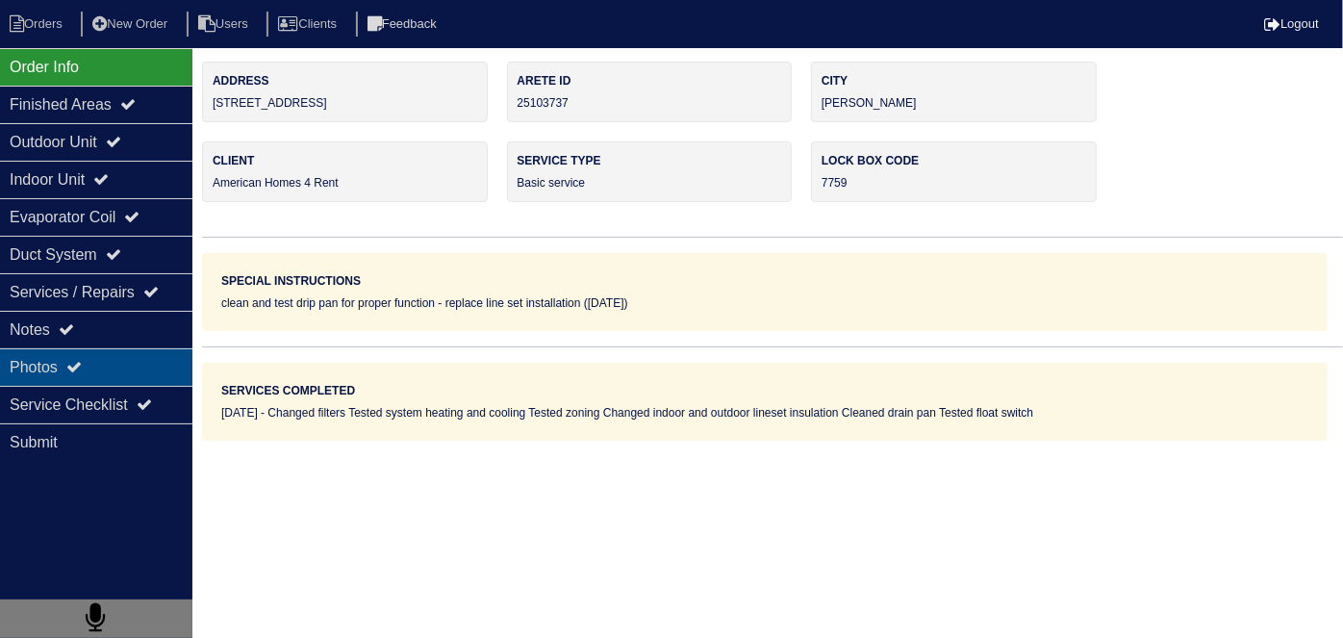
click at [112, 372] on div "Photos" at bounding box center [96, 367] width 192 height 38
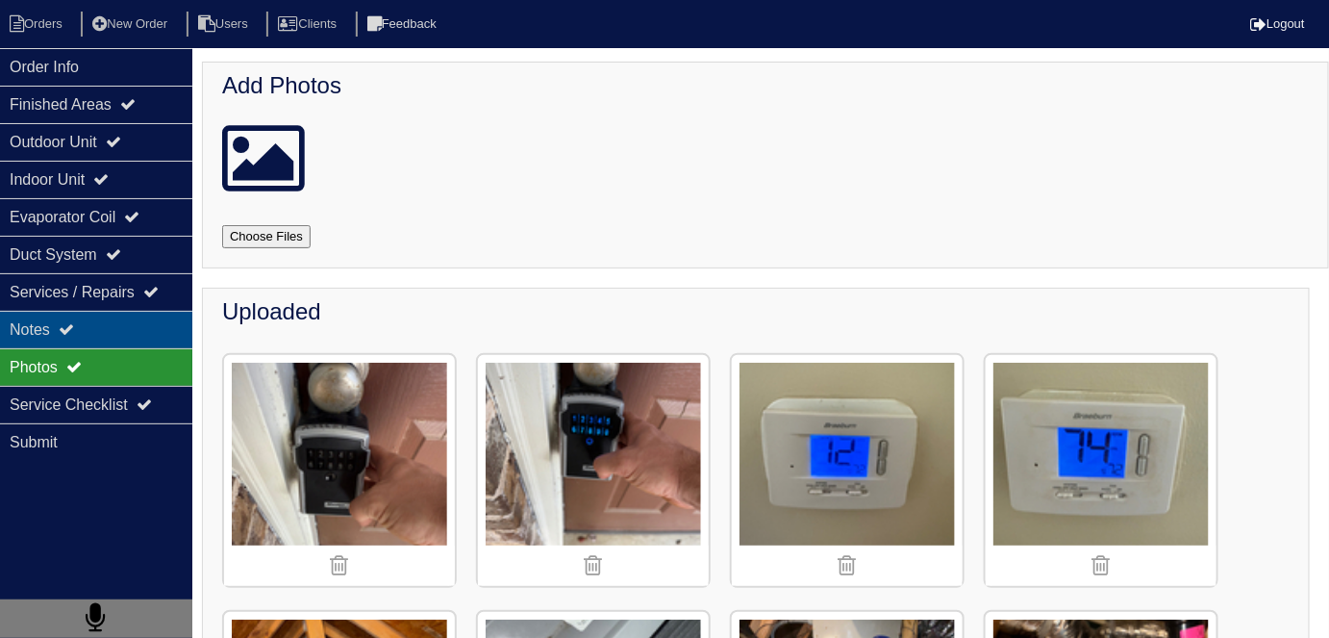
click at [111, 337] on div "Notes" at bounding box center [96, 330] width 192 height 38
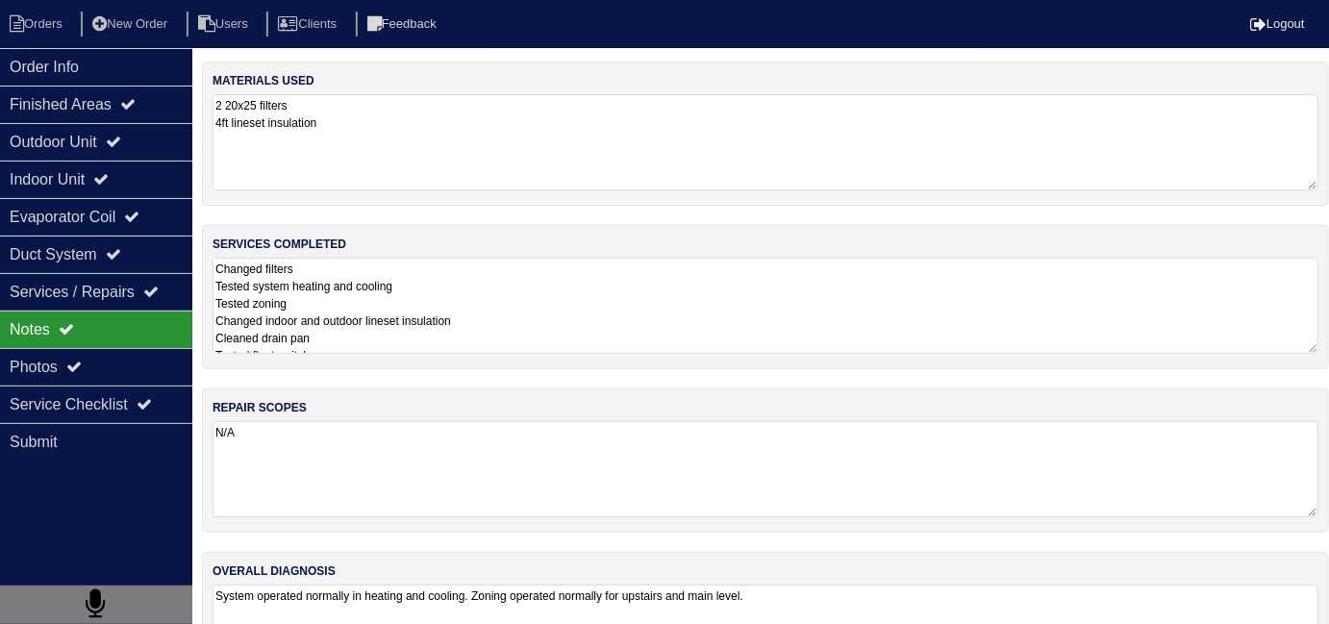
click at [560, 319] on textarea "Changed filters Tested system heating and cooling Tested zoning Changed indoor …" at bounding box center [766, 306] width 1106 height 96
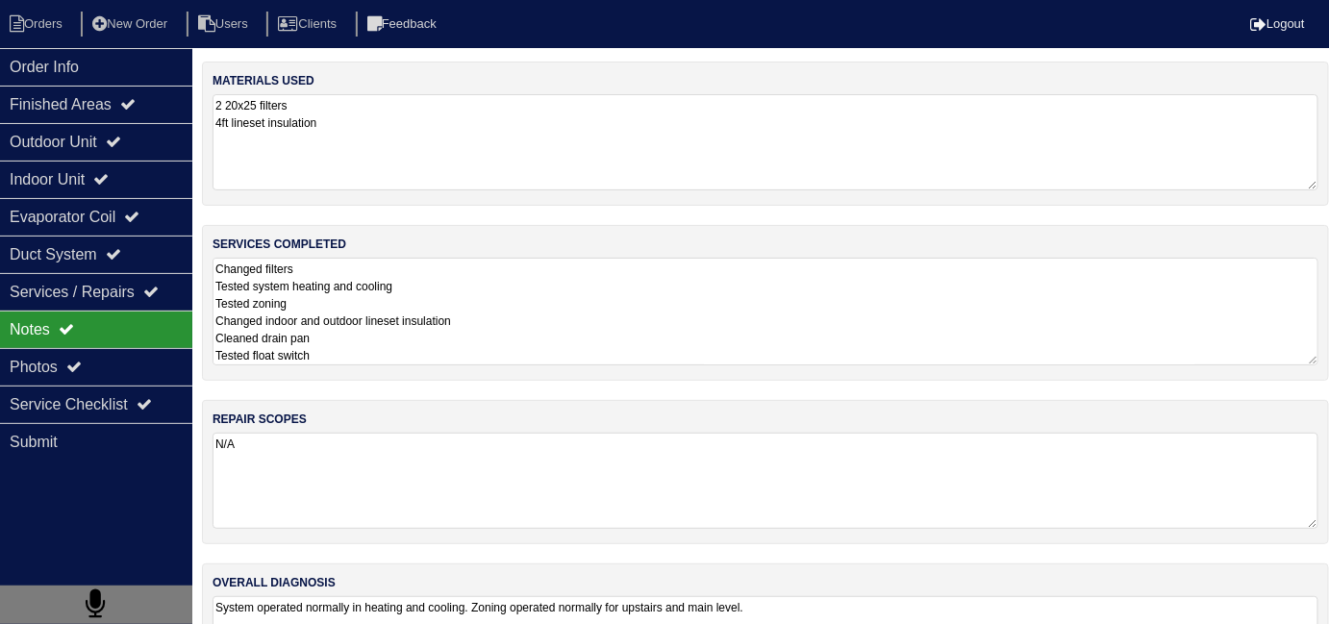
scroll to position [1, 0]
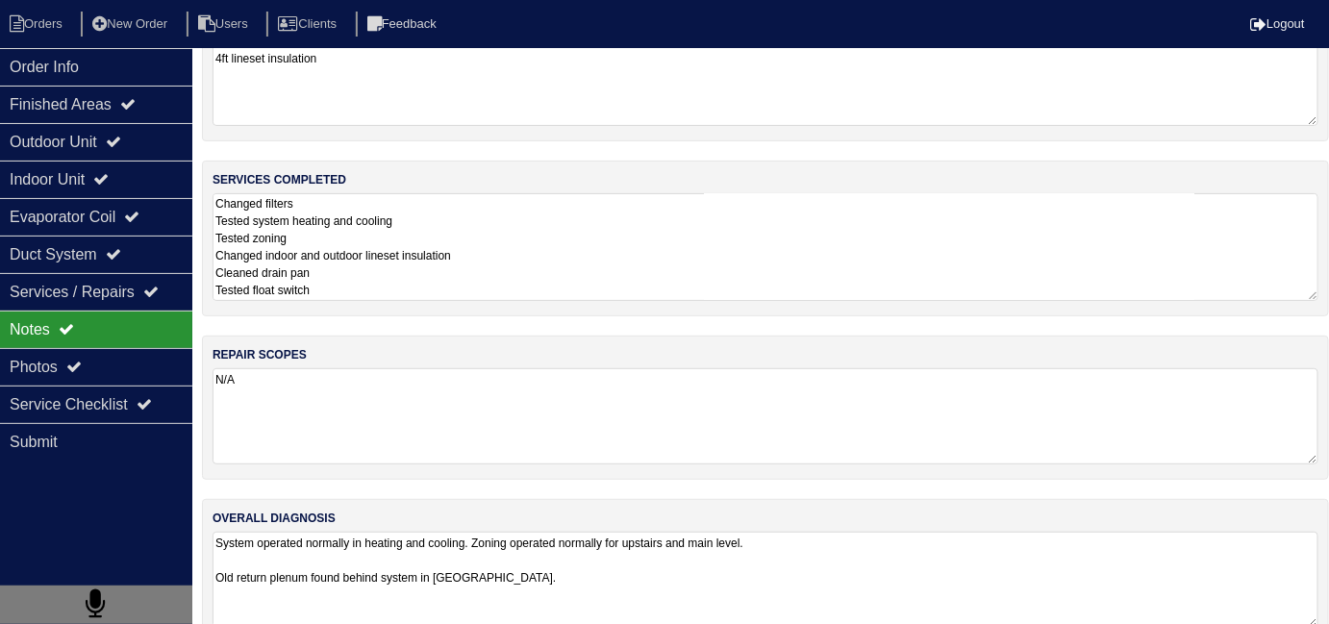
click at [876, 555] on textarea "System operated normally in heating and cooling. Zoning operated normally for u…" at bounding box center [766, 580] width 1106 height 96
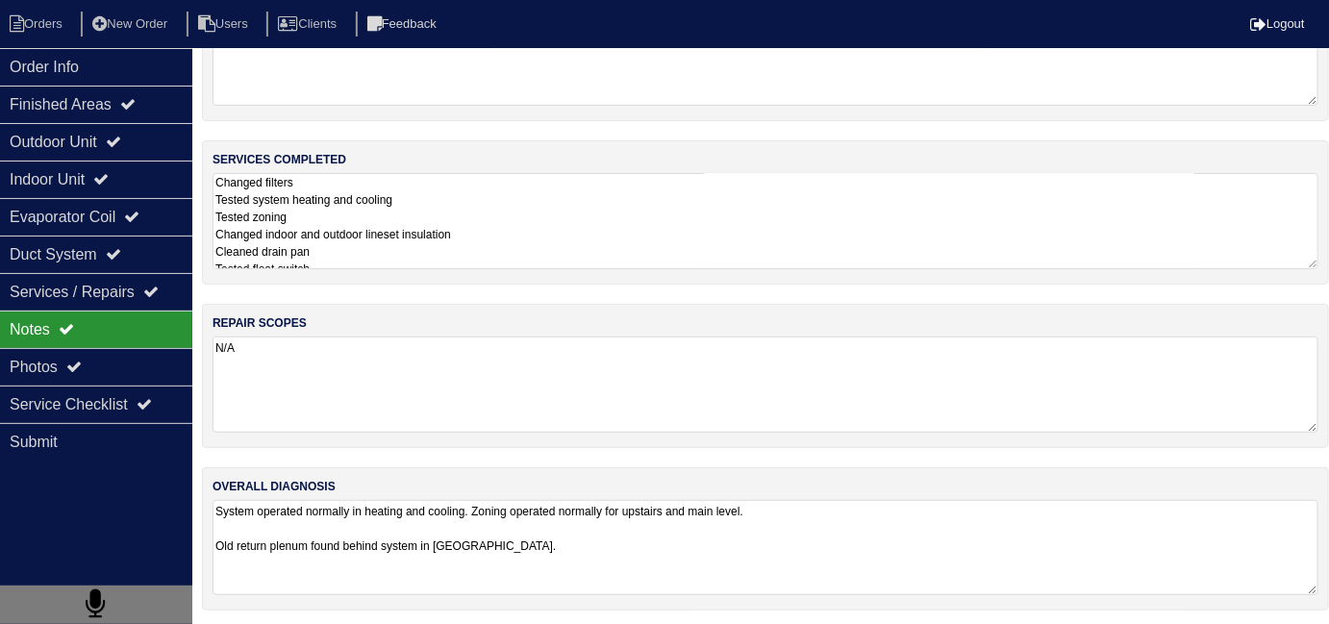
scroll to position [4, 0]
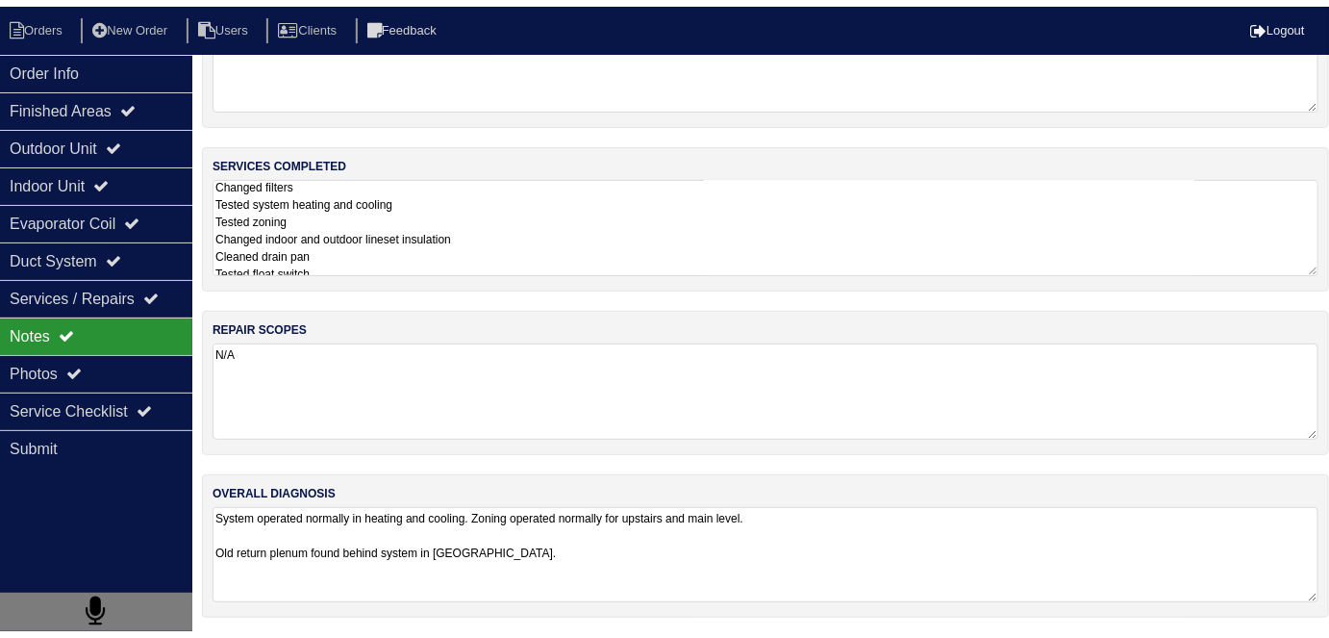
scroll to position [101, 0]
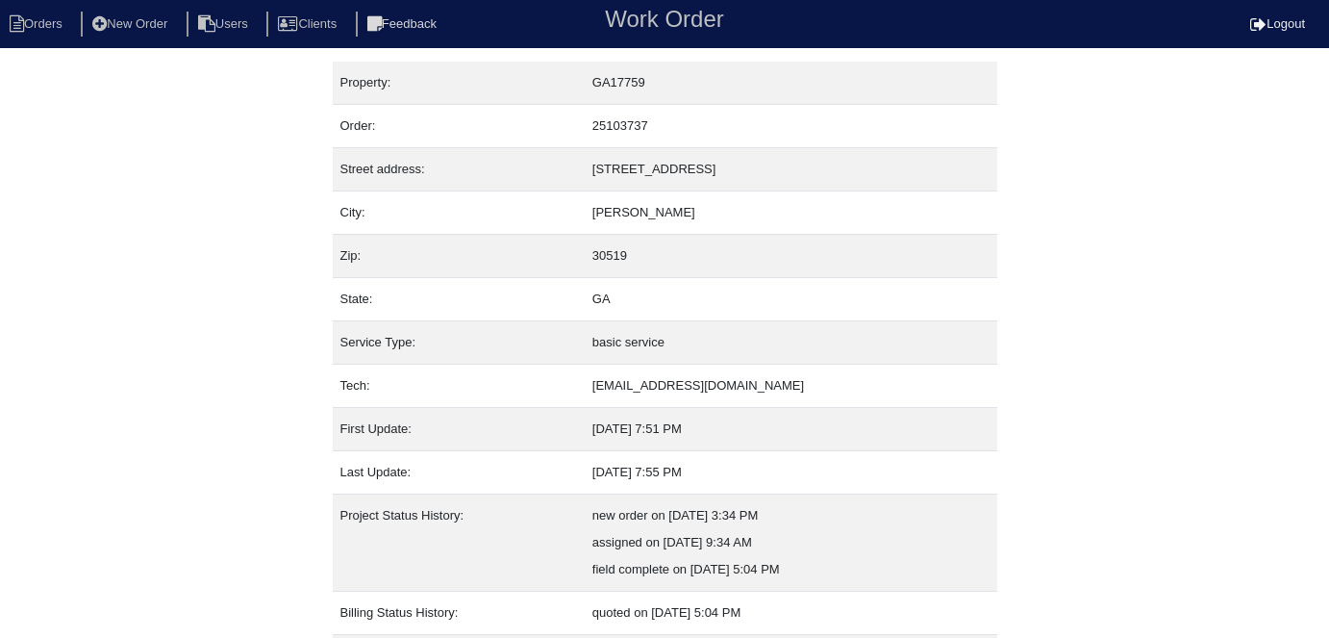
scroll to position [101, 0]
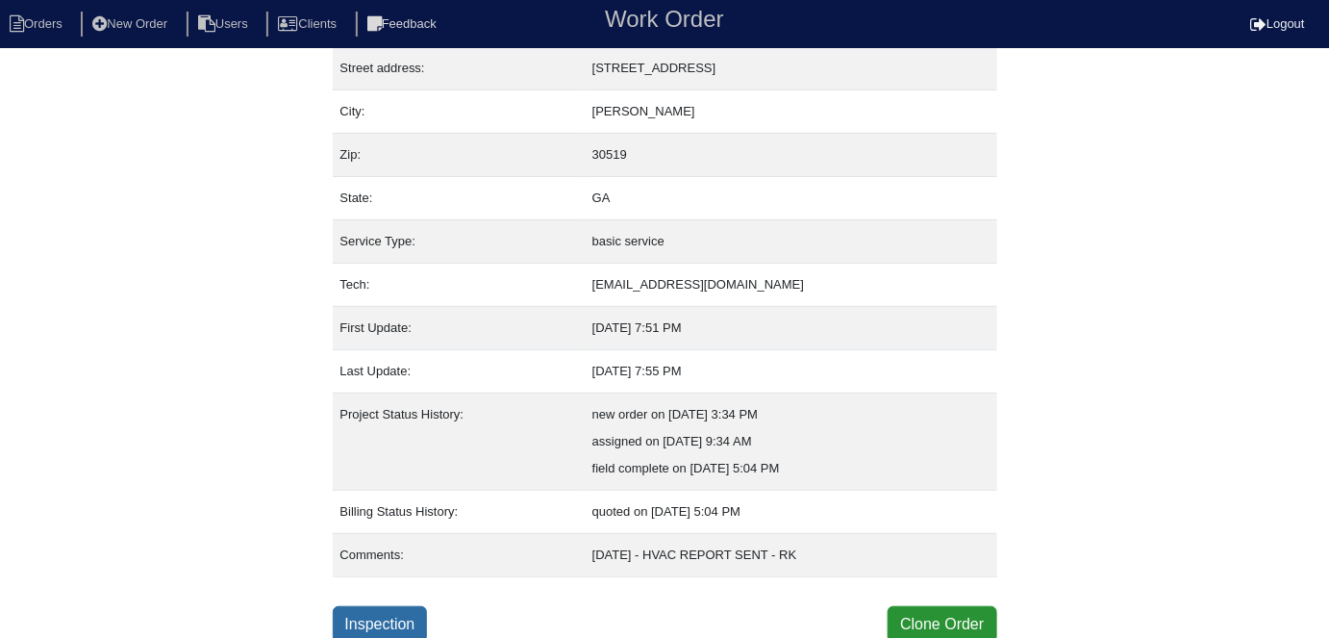
click at [394, 616] on link "Inspection" at bounding box center [380, 624] width 95 height 37
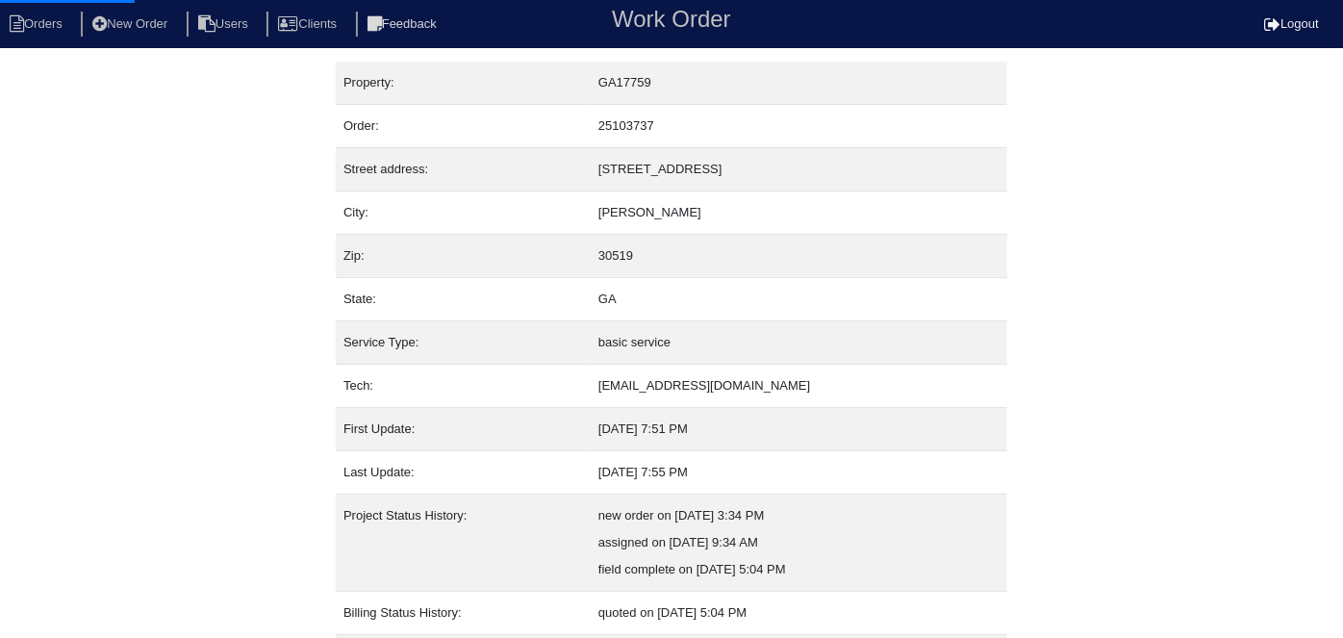
select select "0"
select select "[PERSON_NAME]"
select select "1"
select select "0"
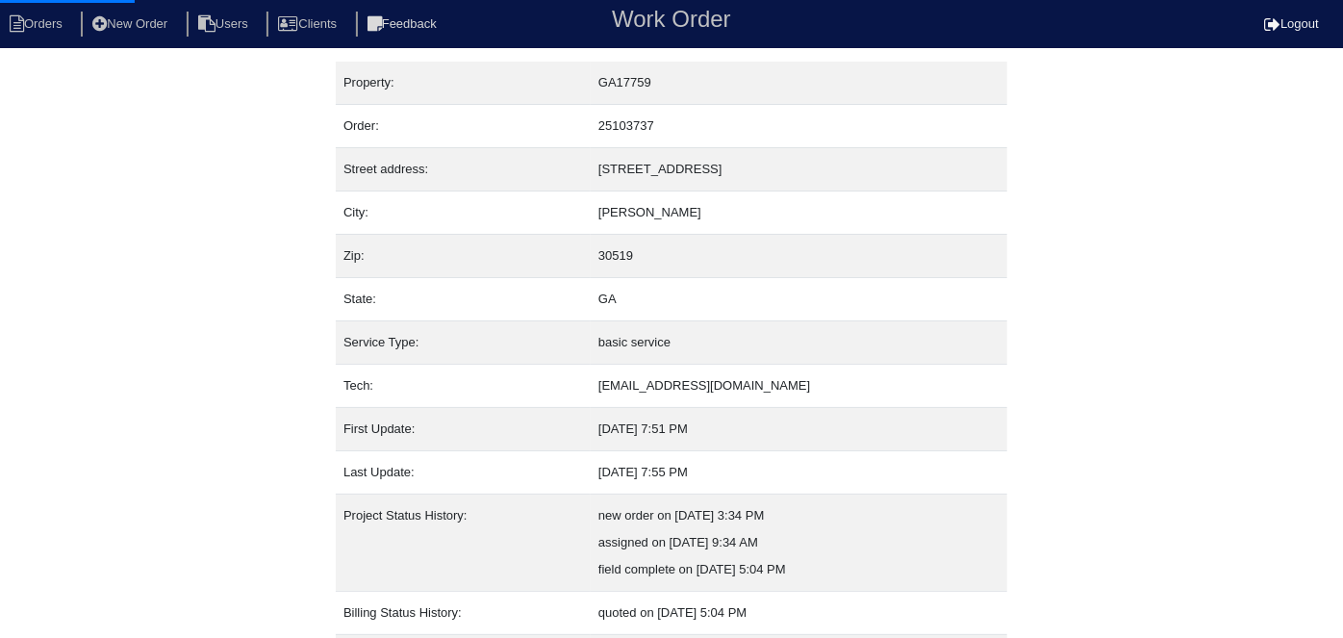
select select "1"
select select "0"
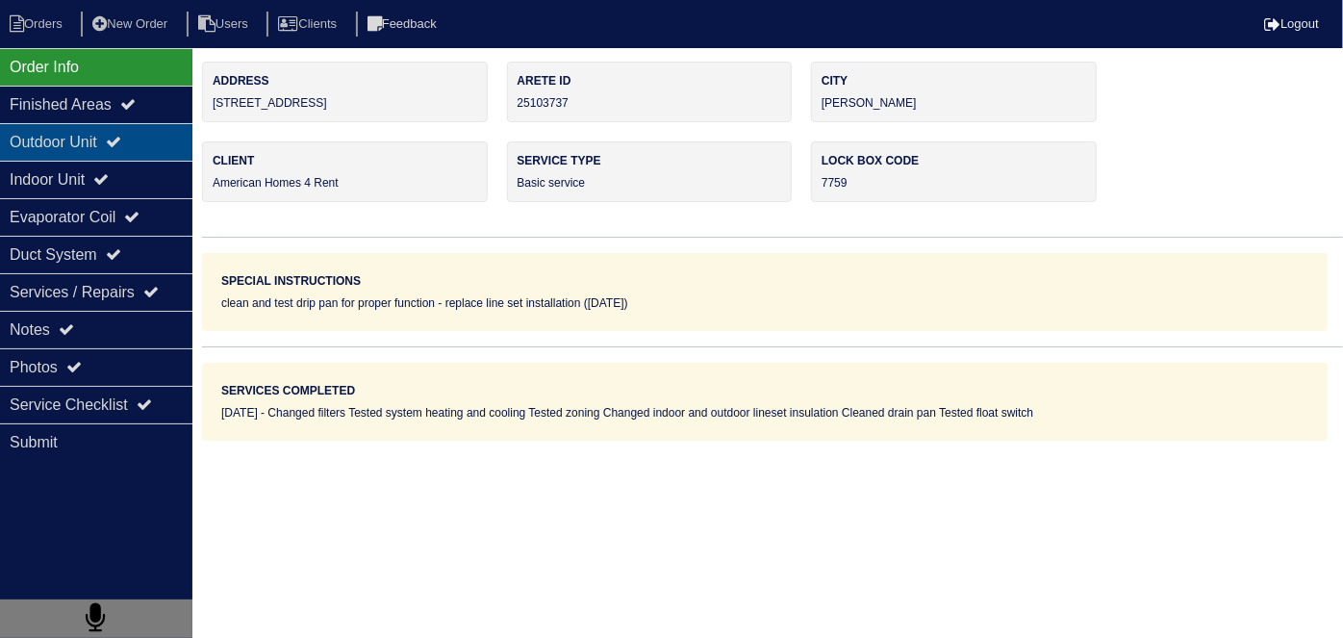
click at [108, 146] on div "Outdoor Unit" at bounding box center [96, 142] width 192 height 38
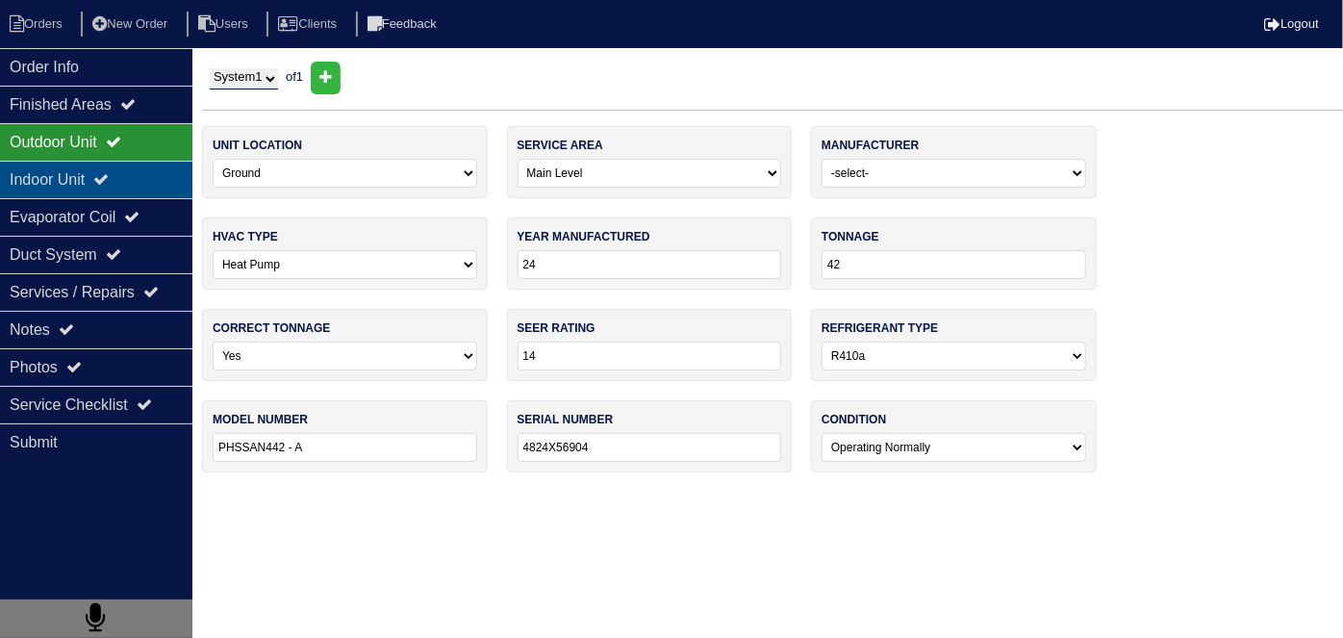
click at [99, 168] on div "Indoor Unit" at bounding box center [96, 180] width 192 height 38
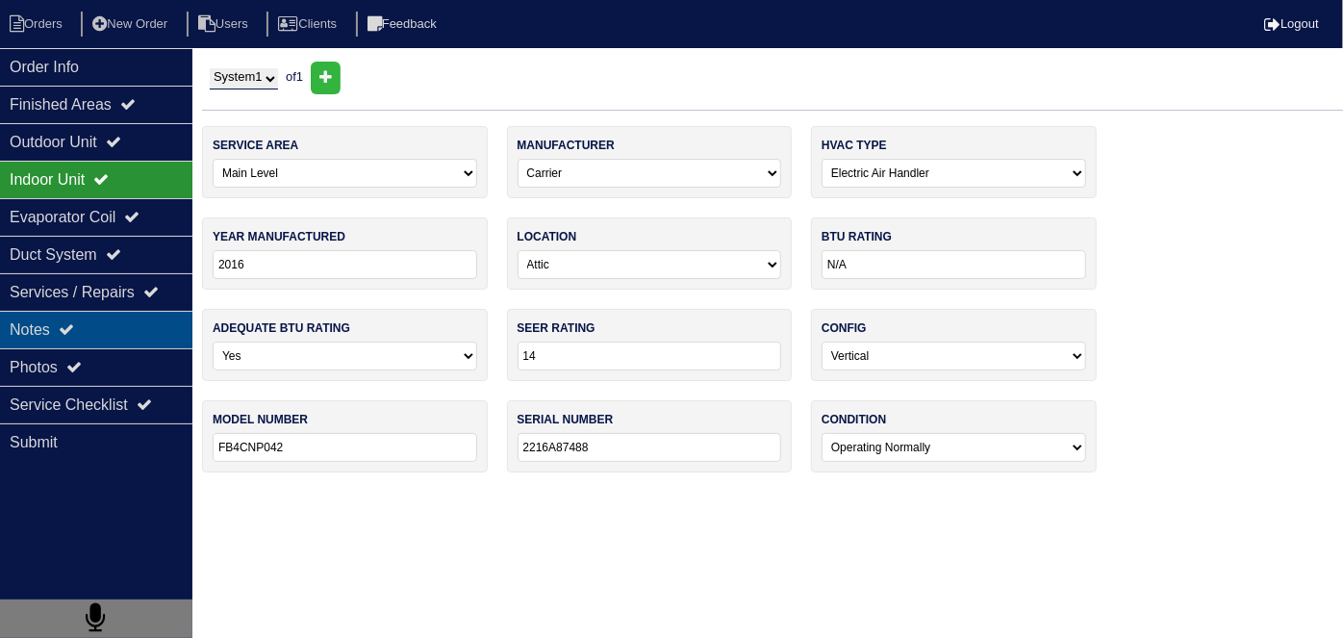
click at [113, 327] on div "Notes" at bounding box center [96, 330] width 192 height 38
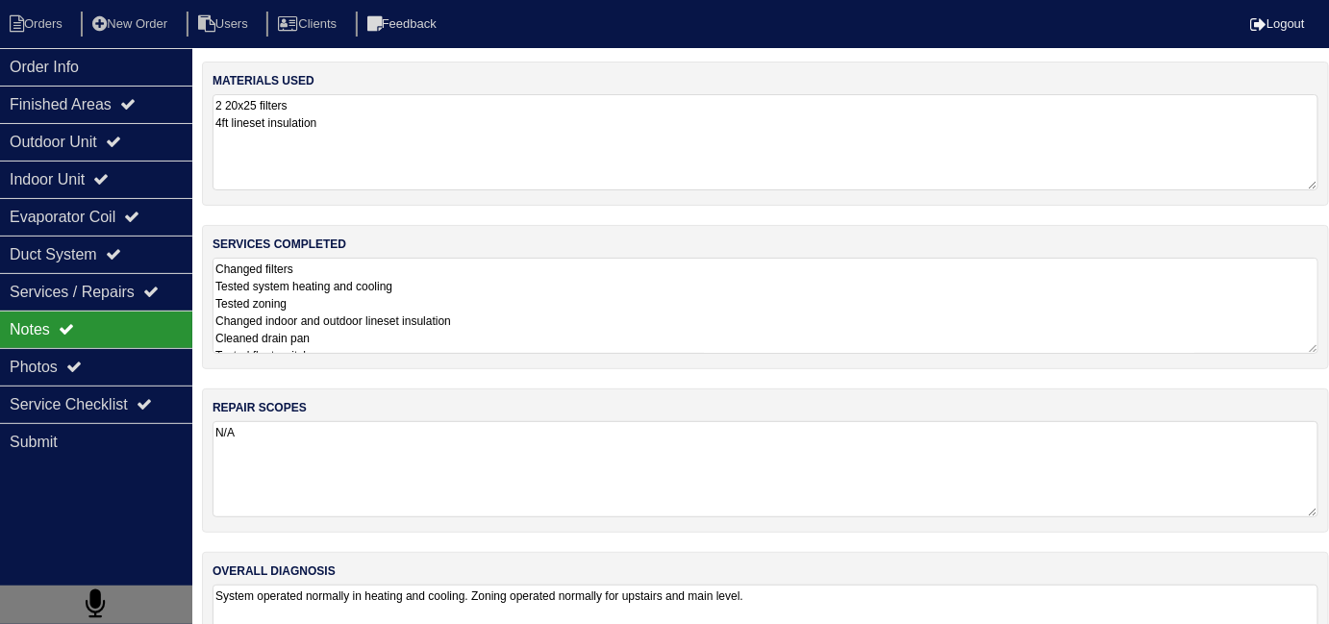
click at [519, 318] on textarea "Changed filters Tested system heating and cooling Tested zoning Changed indoor …" at bounding box center [766, 306] width 1106 height 96
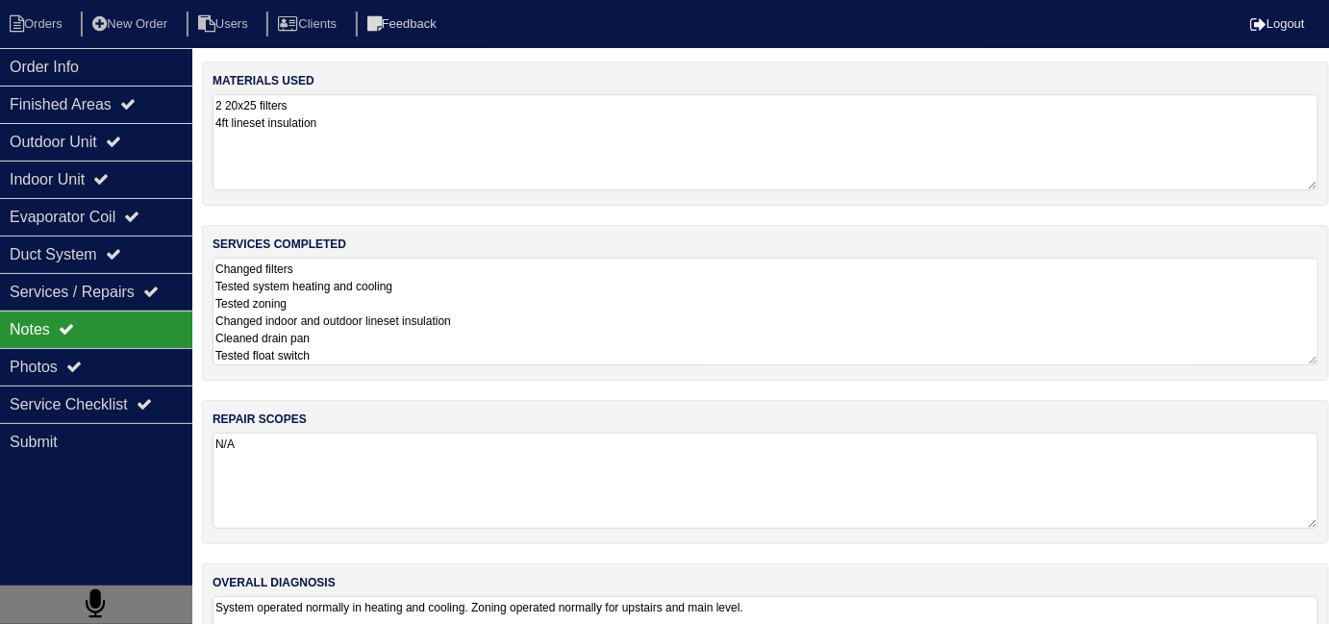
click at [549, 350] on textarea "Changed filters Tested system heating and cooling Tested zoning Changed indoor …" at bounding box center [766, 312] width 1106 height 108
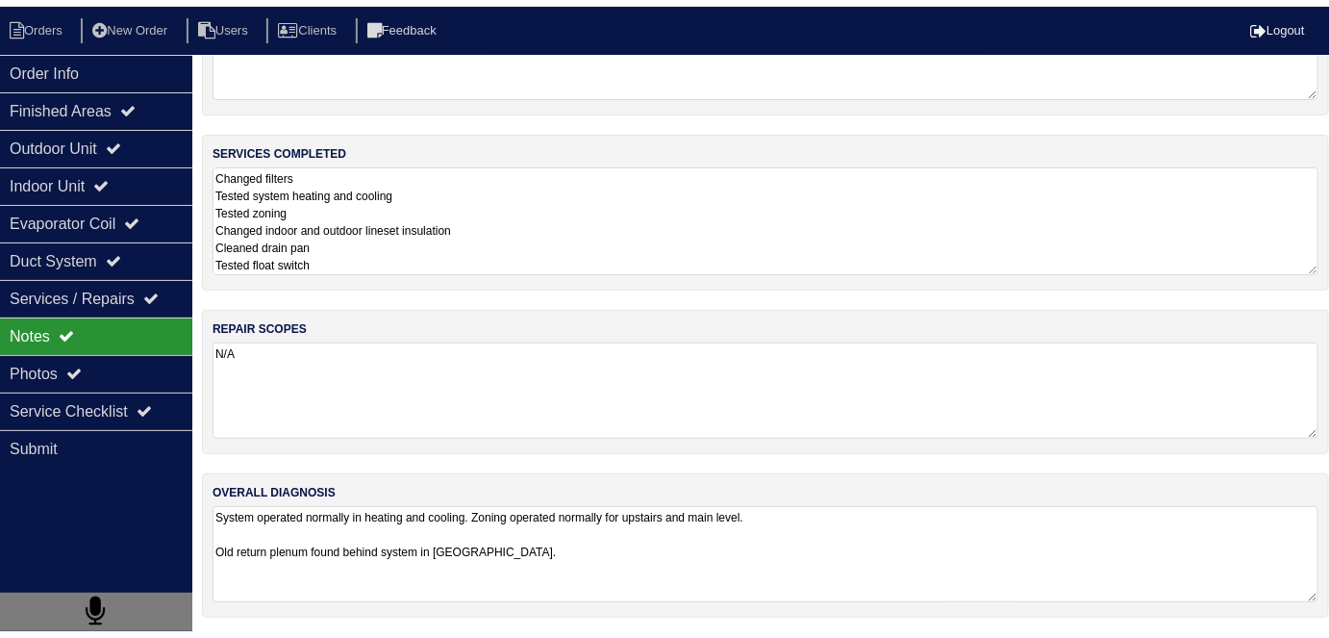
scroll to position [85, 0]
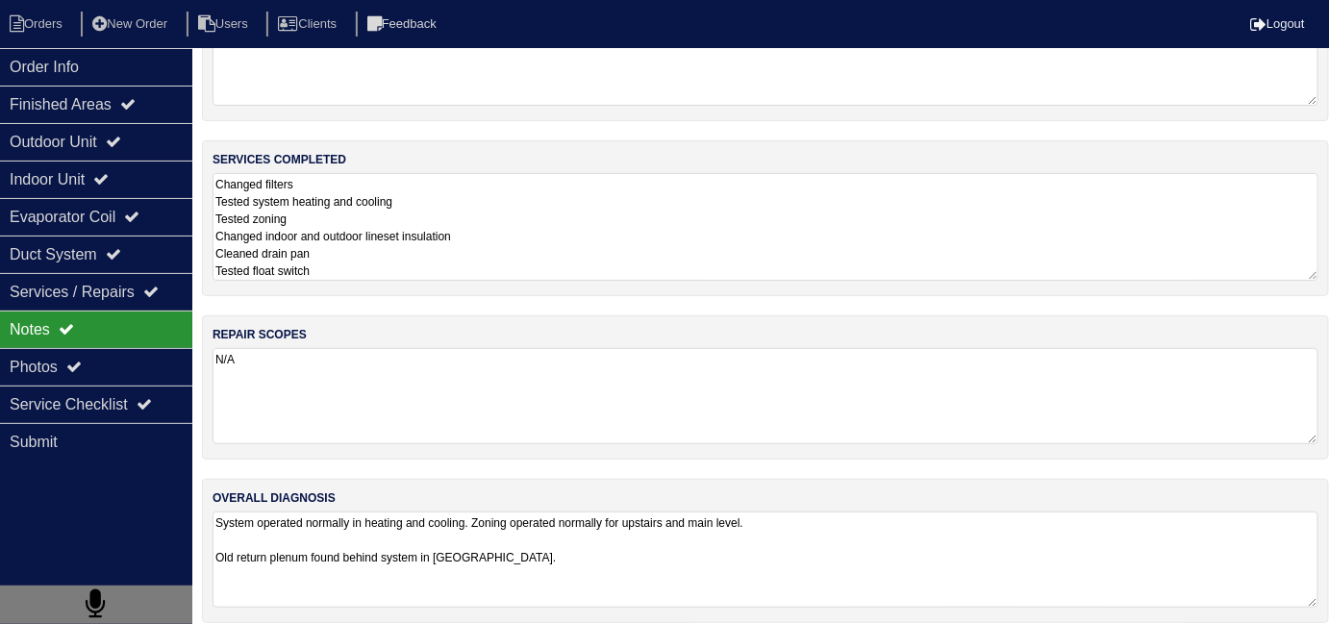
click at [636, 522] on textarea "System operated normally in heating and cooling. Zoning operated normally for u…" at bounding box center [766, 560] width 1106 height 96
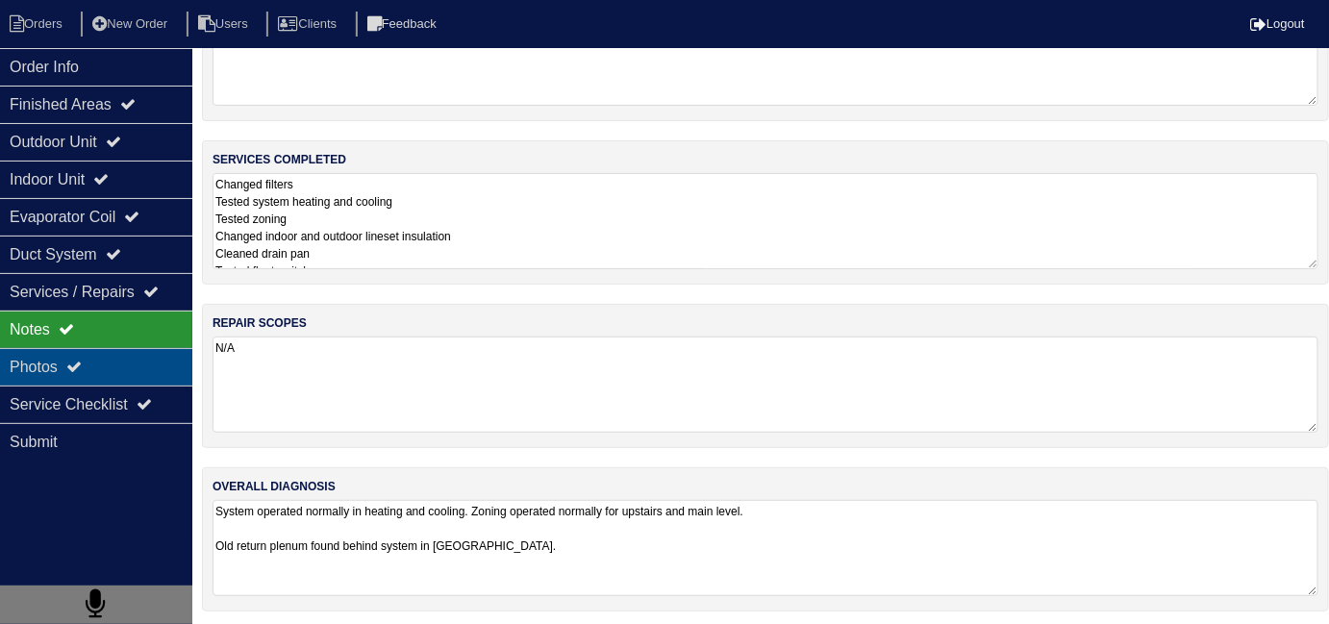
click at [58, 359] on div "Photos" at bounding box center [96, 367] width 192 height 38
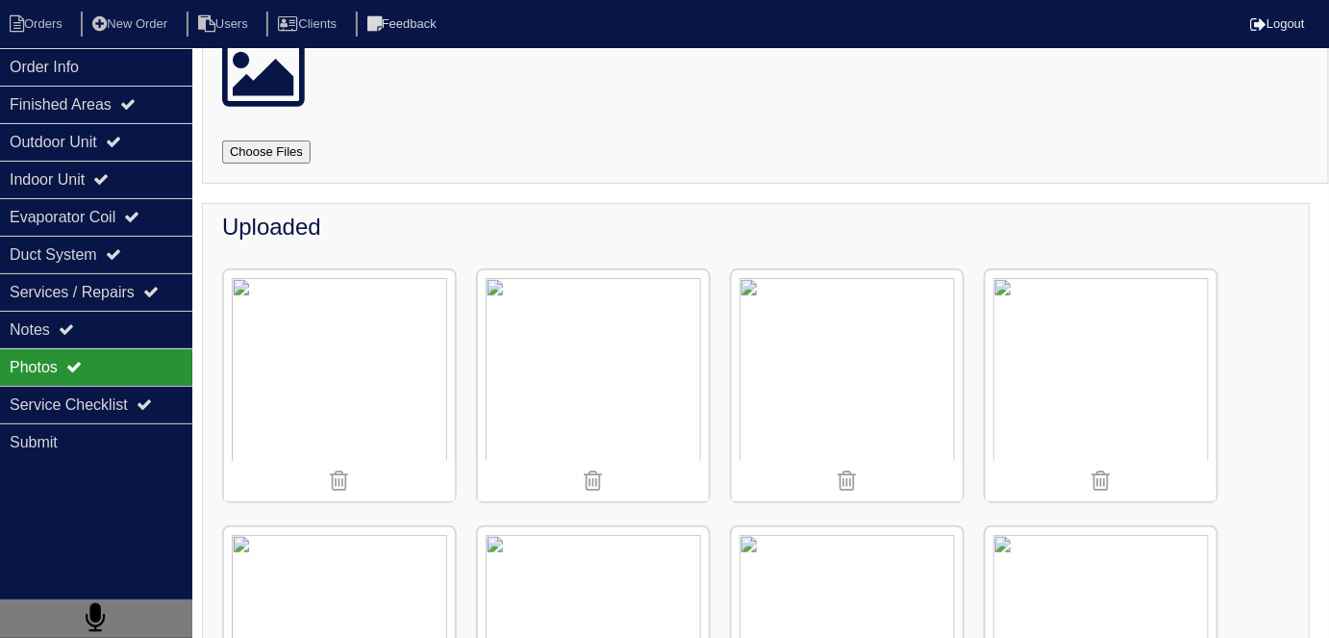
click at [51, 47] on nav "Orders New Order Users Clients Feedback Logout" at bounding box center [664, 24] width 1329 height 48
click at [33, 31] on li "Orders" at bounding box center [39, 25] width 78 height 26
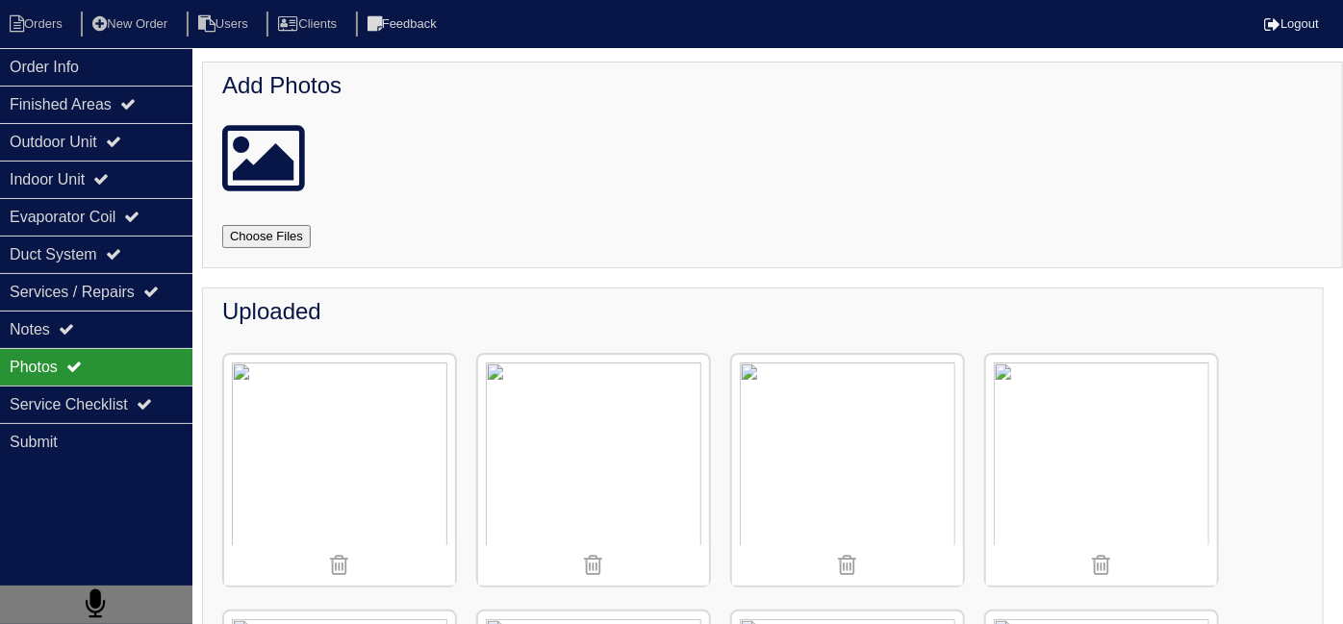
select select "15"
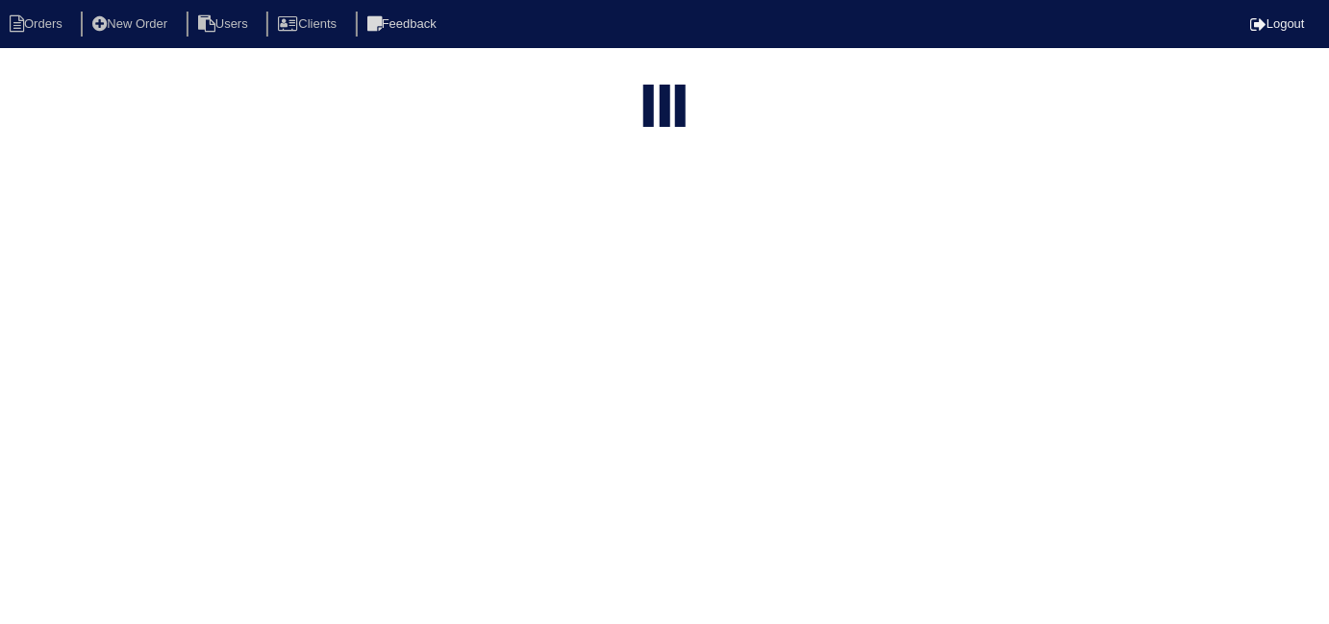
select select "field complete"
select select "need to quote"
